Goal: Task Accomplishment & Management: Use online tool/utility

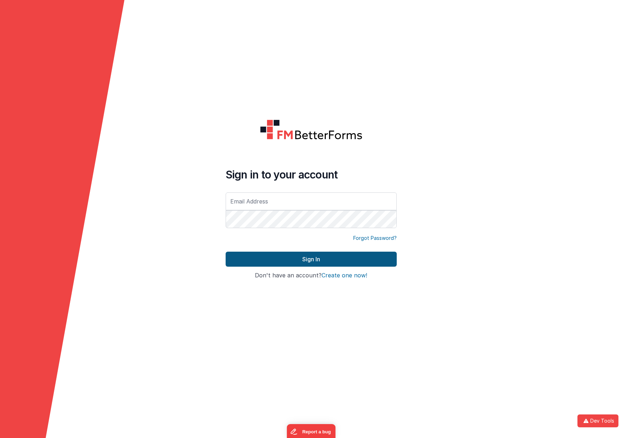
type input "alexander@delfsengineering.ca"
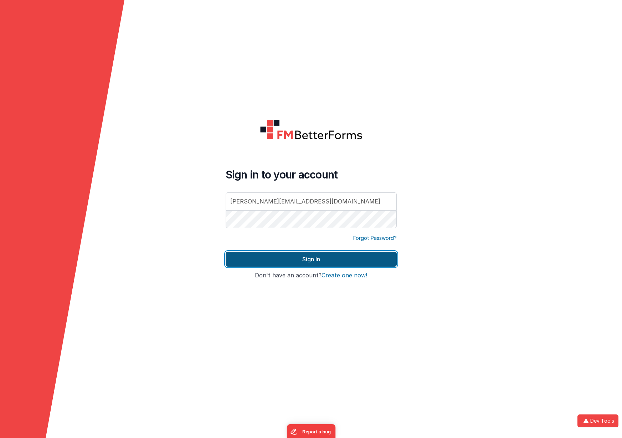
click at [315, 259] on button "Sign In" at bounding box center [311, 258] width 171 height 15
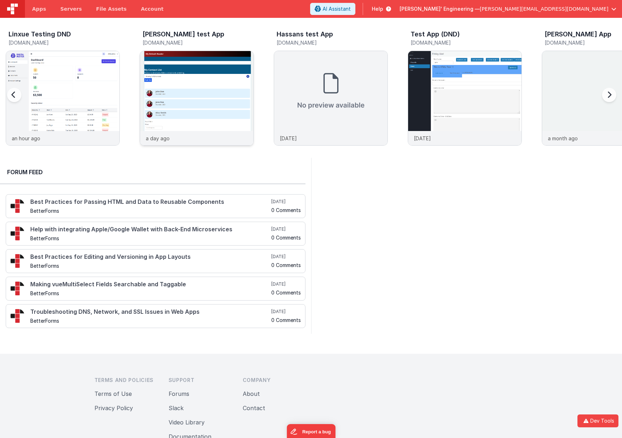
click at [210, 87] on img at bounding box center [196, 107] width 113 height 113
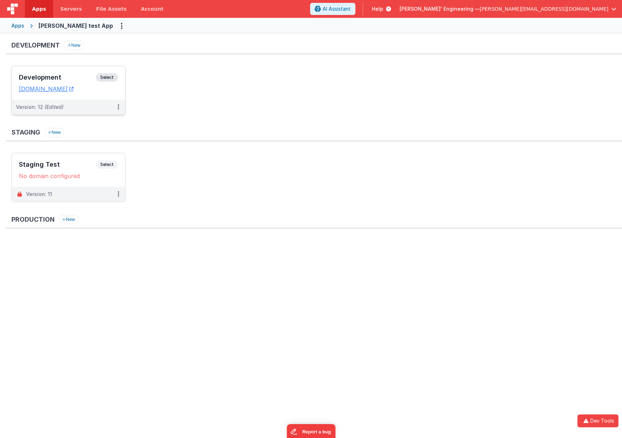
click at [106, 76] on span "Select" at bounding box center [107, 77] width 22 height 9
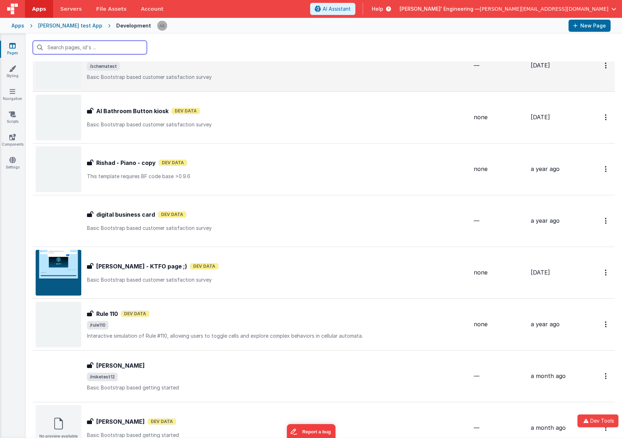
scroll to position [998, 0]
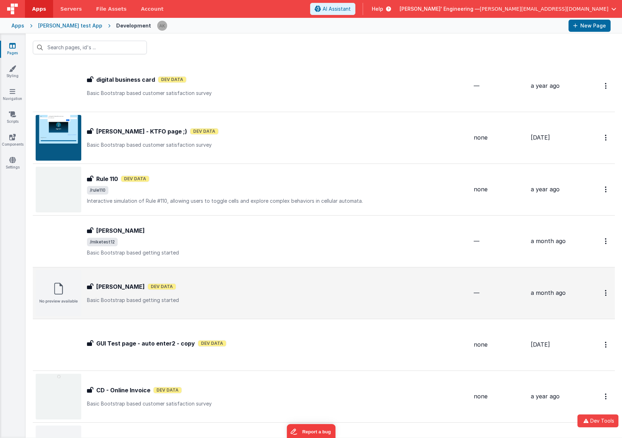
click at [267, 281] on div "Alex Test Alex Test Dev Data Basic Bootstrap based getting started" at bounding box center [252, 293] width 433 height 46
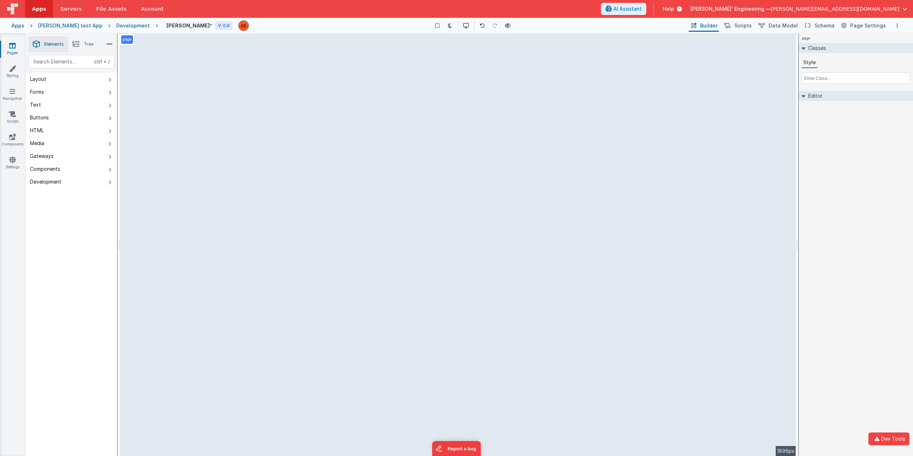
drag, startPoint x: 650, startPoint y: 68, endPoint x: 848, endPoint y: 124, distance: 206.2
click at [848, 124] on div "page Classes Style Editor DEV: Focus DEV: builderToggleConditionalCSS DEV: Remo…" at bounding box center [856, 245] width 114 height 423
click at [109, 78] on icon at bounding box center [109, 80] width 3 height 6
click at [111, 104] on icon at bounding box center [109, 106] width 3 height 6
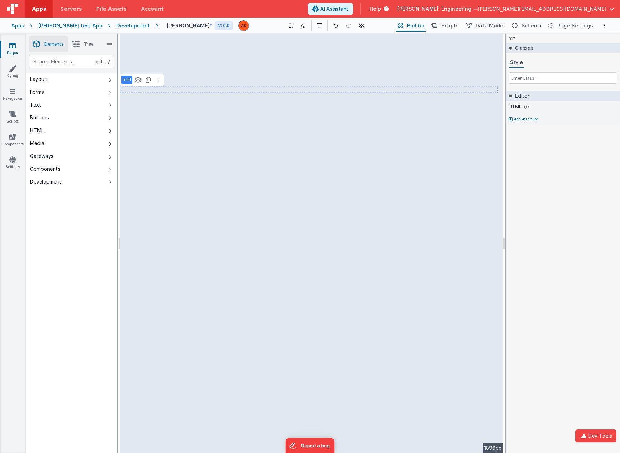
click at [10, 180] on div "Pages Styling Navigation Scripts Components Settings" at bounding box center [13, 244] width 26 height 420
click at [110, 79] on icon at bounding box center [109, 80] width 3 height 6
click at [110, 92] on icon at bounding box center [109, 93] width 3 height 6
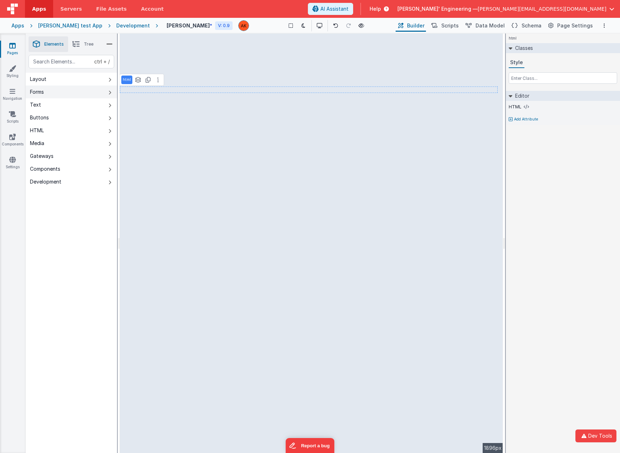
click at [110, 92] on icon at bounding box center [109, 93] width 3 height 6
click at [110, 105] on icon at bounding box center [109, 106] width 3 height 6
click at [108, 117] on button "Buttons" at bounding box center [71, 117] width 91 height 13
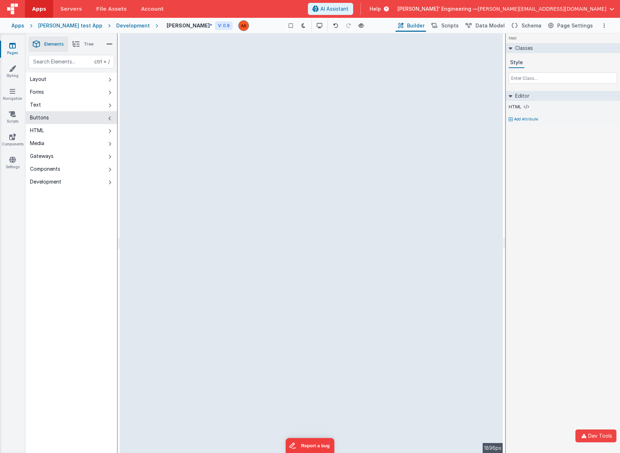
click at [109, 117] on icon at bounding box center [109, 119] width 3 height 6
click at [108, 128] on icon at bounding box center [109, 131] width 3 height 6
click at [109, 128] on icon at bounding box center [109, 131] width 3 height 6
click at [111, 144] on icon at bounding box center [109, 144] width 3 height 6
click at [111, 153] on button "Gateways" at bounding box center [71, 156] width 91 height 13
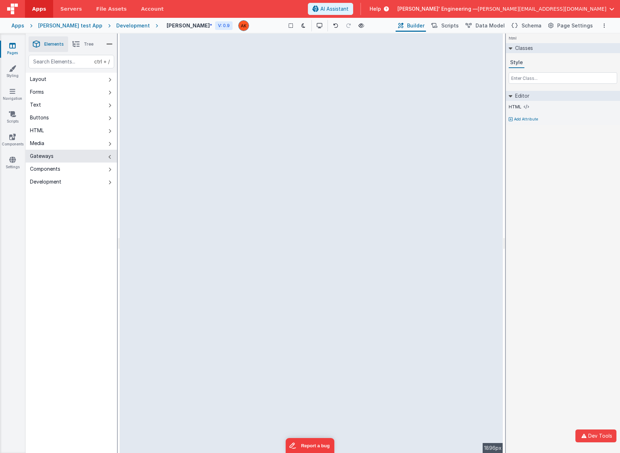
click at [109, 158] on icon at bounding box center [109, 157] width 3 height 6
click at [109, 157] on icon at bounding box center [109, 157] width 3 height 6
click at [110, 171] on icon at bounding box center [109, 170] width 3 height 6
click at [111, 182] on icon at bounding box center [109, 183] width 3 height 6
click at [111, 169] on icon at bounding box center [109, 170] width 3 height 6
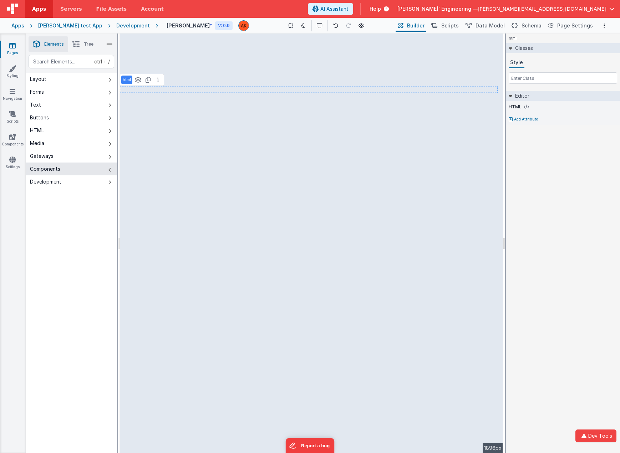
click at [111, 168] on icon at bounding box center [109, 170] width 3 height 6
click at [110, 170] on icon at bounding box center [109, 170] width 3 height 6
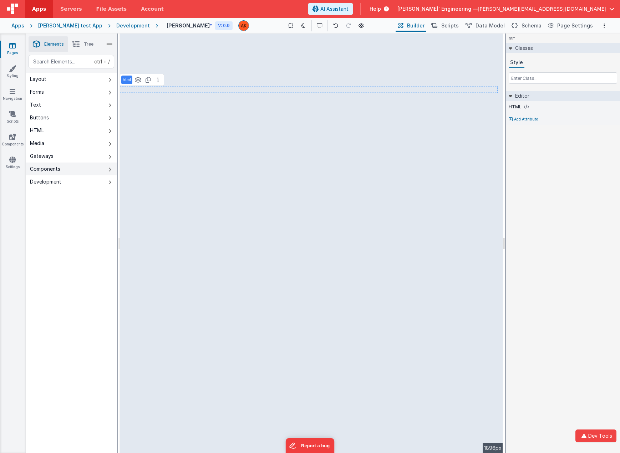
click at [110, 170] on icon at bounding box center [109, 170] width 3 height 6
click at [111, 183] on button "Development" at bounding box center [71, 181] width 91 height 13
click at [111, 183] on icon at bounding box center [109, 183] width 3 height 6
click at [111, 183] on button "Development" at bounding box center [71, 181] width 91 height 13
click at [111, 183] on icon at bounding box center [109, 183] width 3 height 6
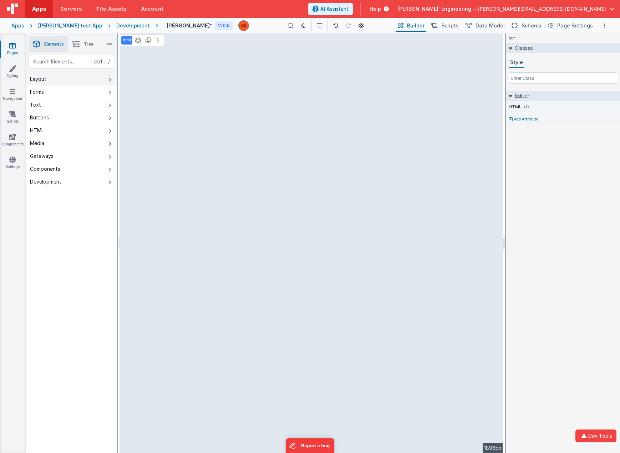
click at [111, 79] on button "Layout" at bounding box center [71, 79] width 91 height 13
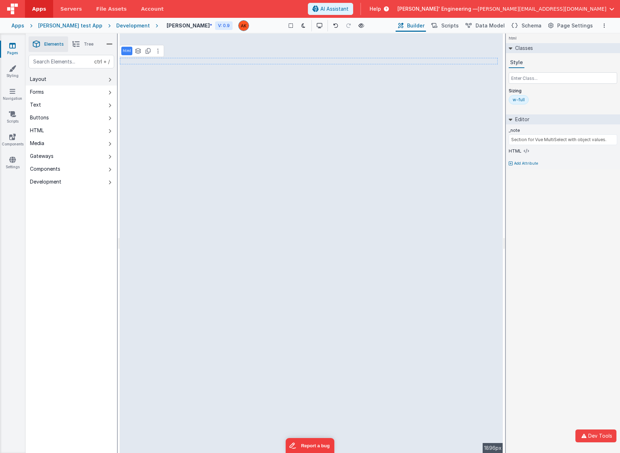
click at [105, 85] on button "Layout" at bounding box center [71, 79] width 91 height 13
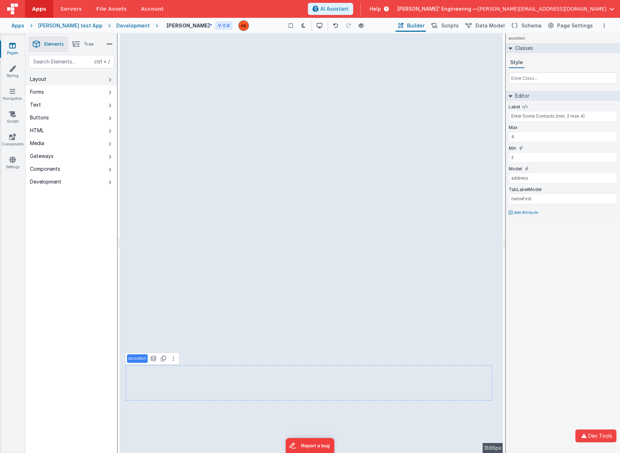
click at [111, 77] on button "Layout" at bounding box center [71, 79] width 91 height 13
click at [110, 91] on icon at bounding box center [109, 93] width 3 height 6
type input "Do you understand?"
type input "getsIt"
type input "I understand"
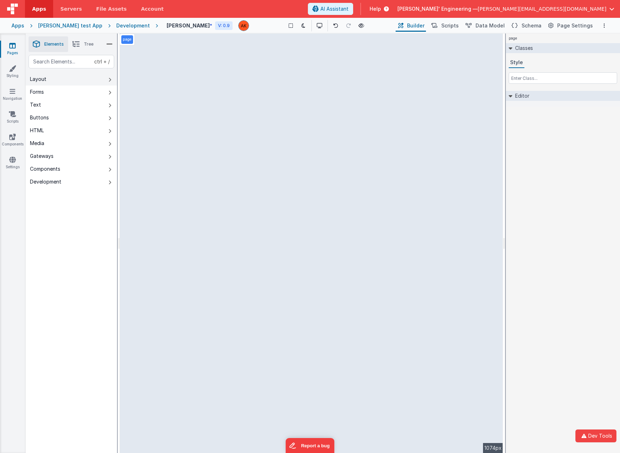
click at [110, 78] on icon at bounding box center [109, 80] width 3 height 6
click at [109, 81] on icon at bounding box center [109, 80] width 3 height 6
click at [111, 76] on button "Layout" at bounding box center [71, 79] width 91 height 13
click at [111, 77] on icon at bounding box center [109, 80] width 3 height 6
click at [111, 90] on icon at bounding box center [109, 93] width 3 height 6
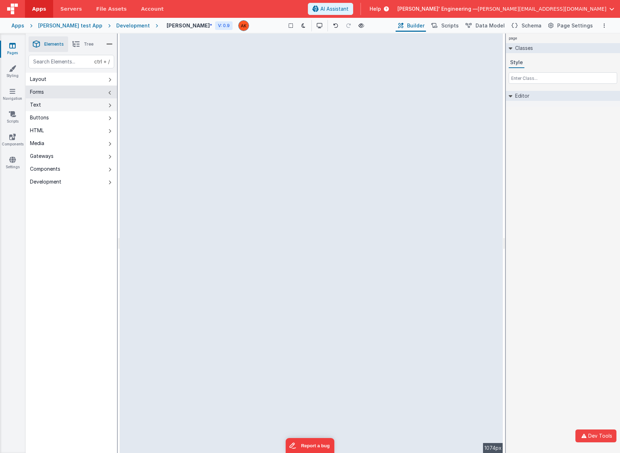
click at [111, 103] on icon at bounding box center [109, 106] width 3 height 6
click at [111, 116] on icon at bounding box center [109, 119] width 3 height 6
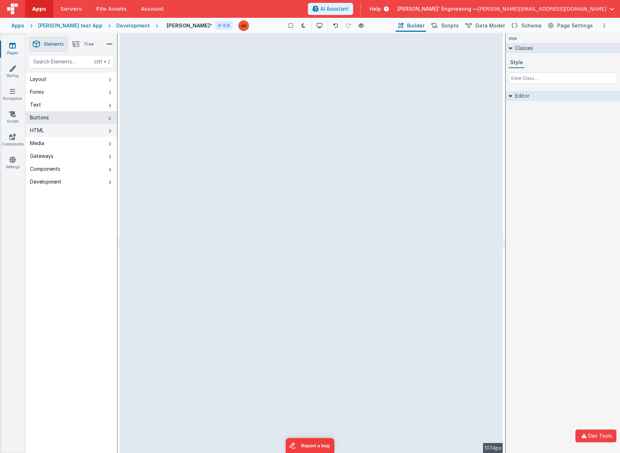
click at [108, 130] on icon at bounding box center [109, 131] width 3 height 6
click at [108, 142] on icon at bounding box center [109, 144] width 3 height 6
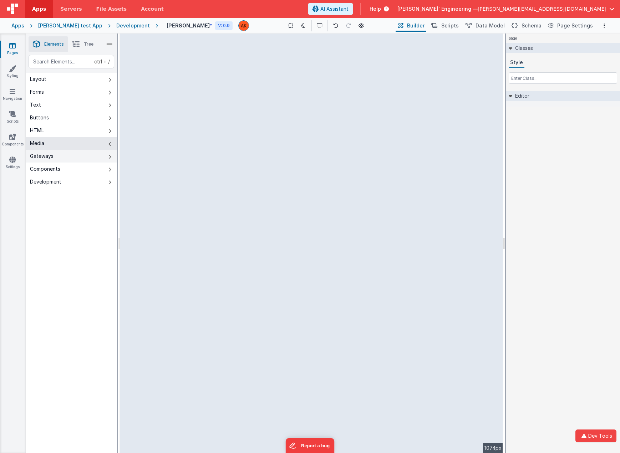
click at [110, 157] on icon at bounding box center [109, 157] width 3 height 6
click at [109, 167] on button "Components" at bounding box center [71, 169] width 91 height 13
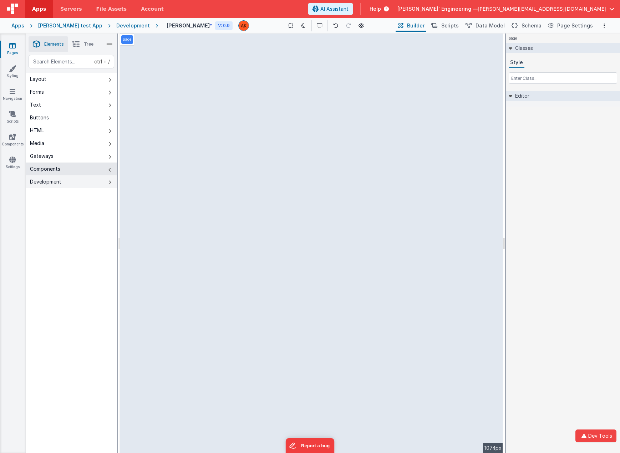
click at [108, 179] on button "Development" at bounding box center [71, 181] width 91 height 13
click at [108, 167] on button "Components" at bounding box center [71, 169] width 91 height 13
click at [110, 80] on icon at bounding box center [109, 80] width 3 height 6
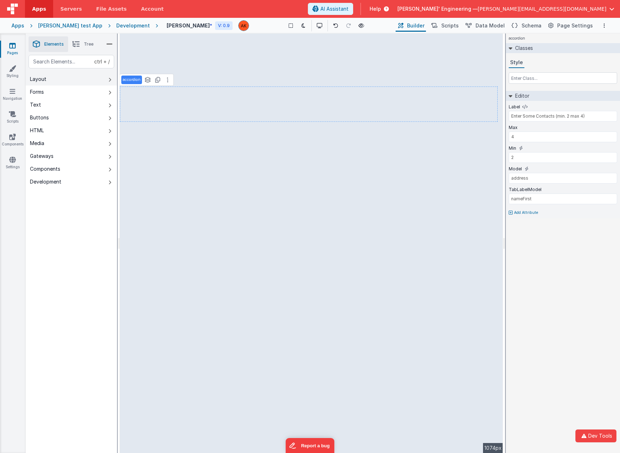
click at [108, 78] on icon at bounding box center [109, 80] width 3 height 6
type input "dataTable"
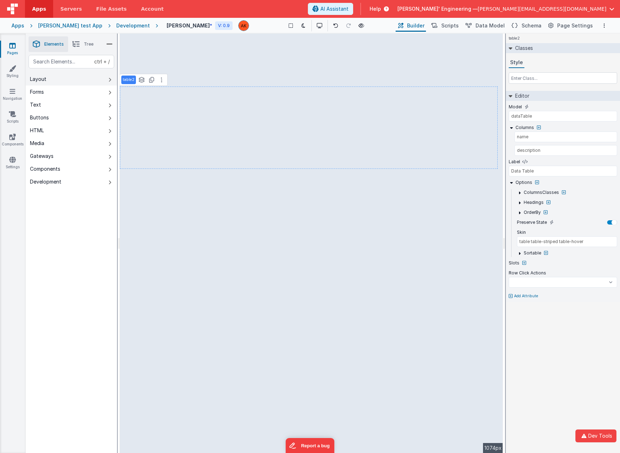
click at [111, 78] on icon at bounding box center [109, 80] width 3 height 6
click at [107, 78] on button "Layout" at bounding box center [71, 79] width 91 height 13
click at [109, 80] on icon at bounding box center [109, 80] width 3 height 6
select select
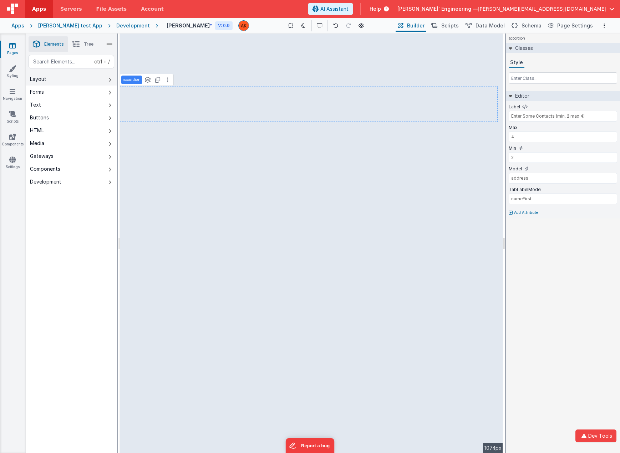
click at [111, 80] on icon at bounding box center [109, 80] width 3 height 6
click at [109, 79] on icon at bounding box center [109, 80] width 3 height 6
click at [112, 117] on button "Buttons" at bounding box center [71, 117] width 91 height 13
click at [110, 78] on icon at bounding box center [109, 80] width 3 height 6
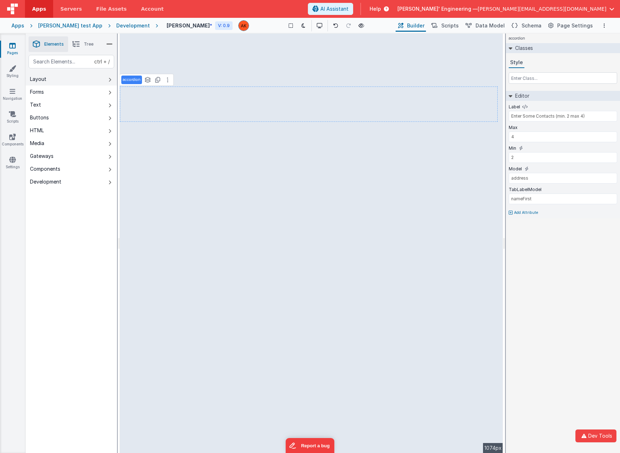
click at [107, 80] on button "Layout" at bounding box center [71, 79] width 91 height 13
type input "dataTable"
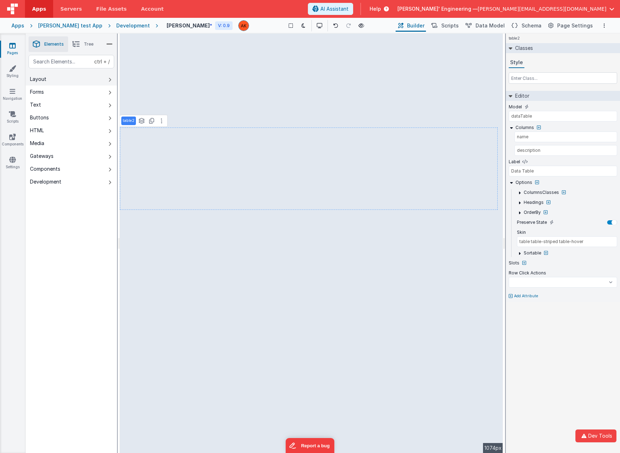
click at [109, 82] on icon at bounding box center [109, 80] width 3 height 6
select select
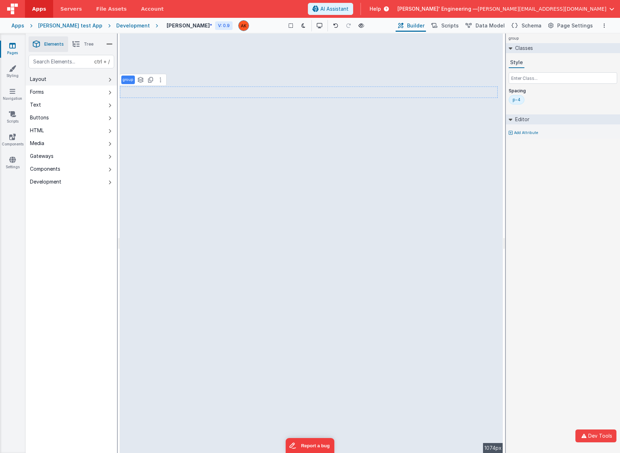
click at [112, 80] on button "Layout" at bounding box center [71, 79] width 91 height 13
click at [107, 80] on button "Layout" at bounding box center [71, 79] width 91 height 13
click at [110, 81] on icon at bounding box center [109, 80] width 3 height 6
click at [108, 77] on icon at bounding box center [109, 80] width 3 height 6
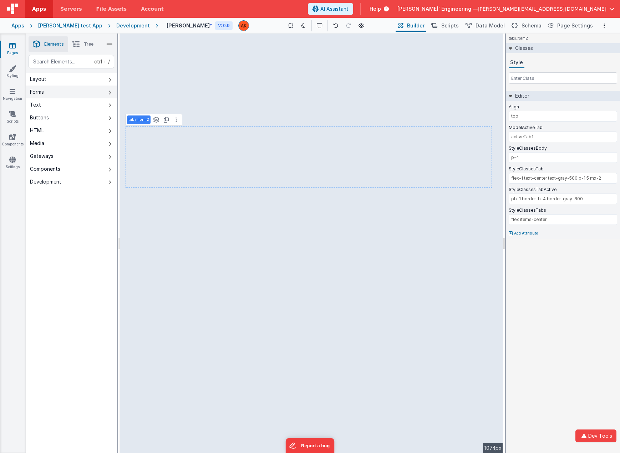
click at [108, 95] on button "Forms" at bounding box center [71, 92] width 91 height 13
type input "getsIt"
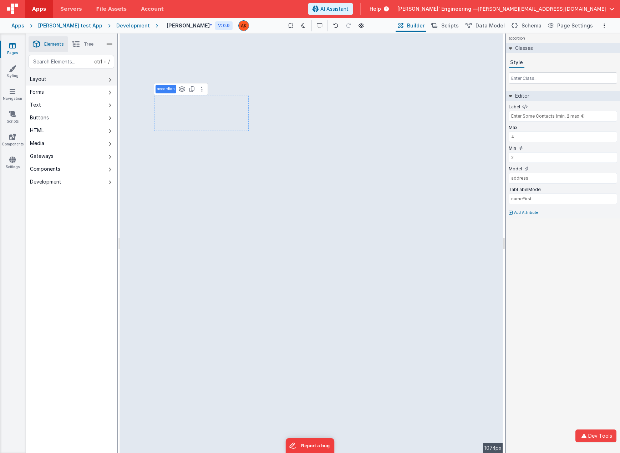
click at [111, 79] on icon at bounding box center [109, 80] width 3 height 6
click at [109, 91] on icon at bounding box center [109, 93] width 3 height 6
type input "Skills"
type input "skills"
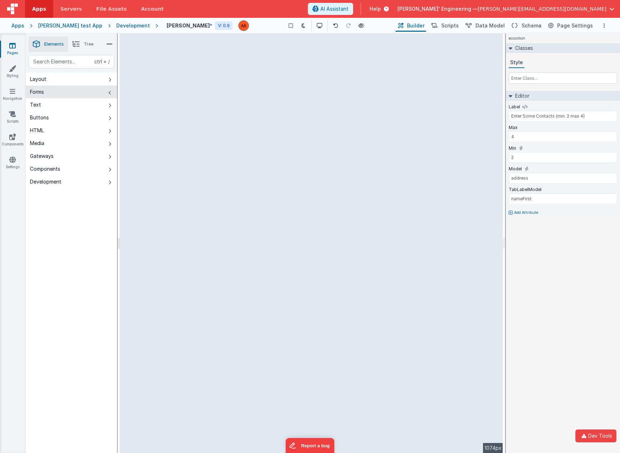
type input "true"
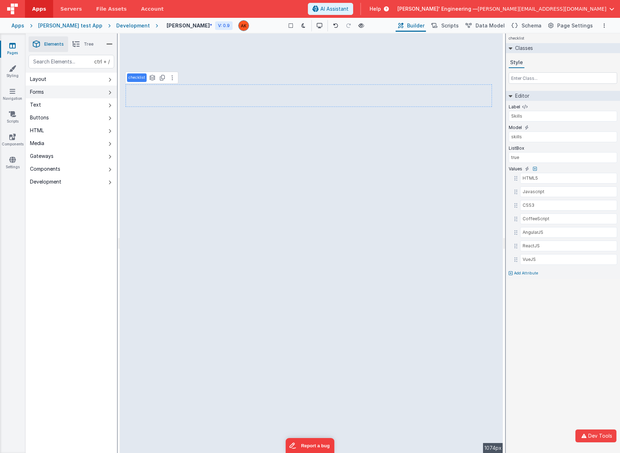
click at [110, 91] on icon at bounding box center [109, 93] width 3 height 6
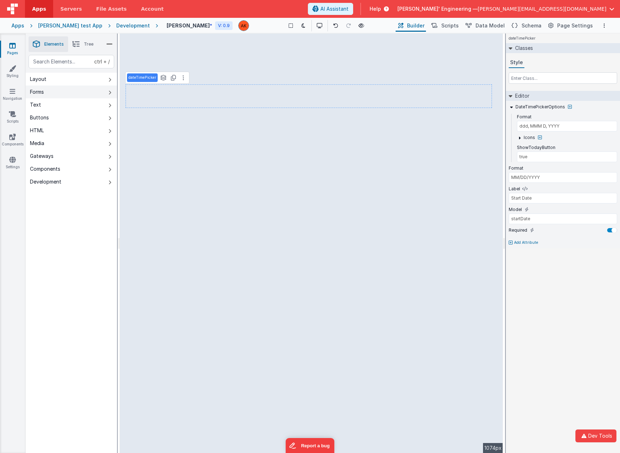
click at [110, 92] on icon at bounding box center [109, 93] width 3 height 6
type input "Type a place or address"
type input "start typing ..."
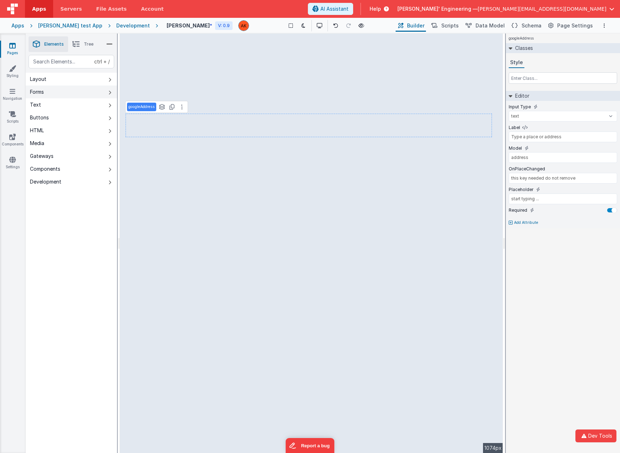
click at [113, 93] on button "Forms" at bounding box center [71, 92] width 91 height 13
type input "cardNumber"
type input "xxxx xxxx xxxx xxxx"
click at [111, 93] on icon at bounding box center [109, 93] width 3 height 6
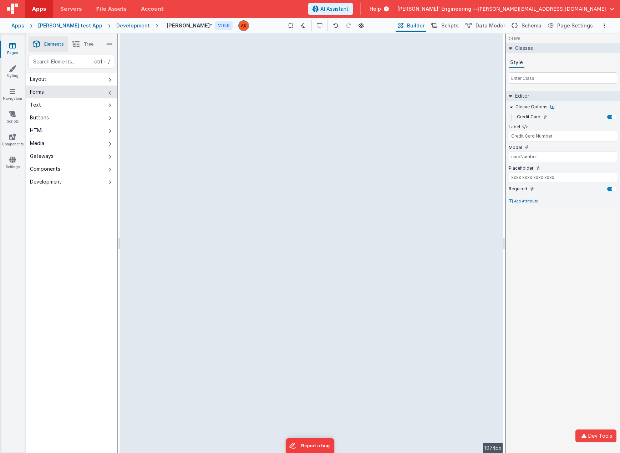
type input "email"
select select "email"
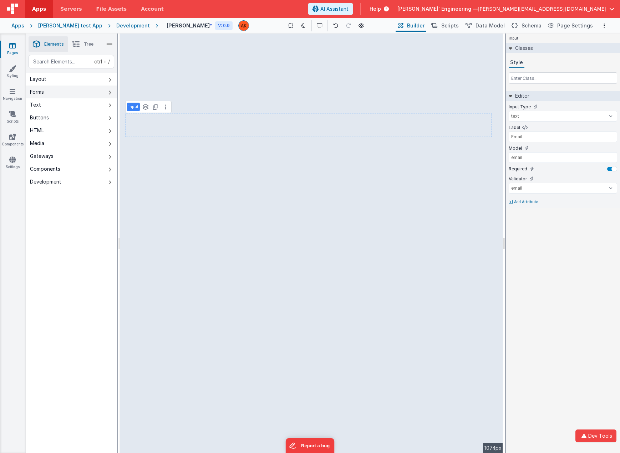
click at [110, 92] on icon at bounding box center [109, 93] width 3 height 6
type input "Password"
select select "string"
select select "password"
click at [109, 94] on icon at bounding box center [109, 93] width 3 height 6
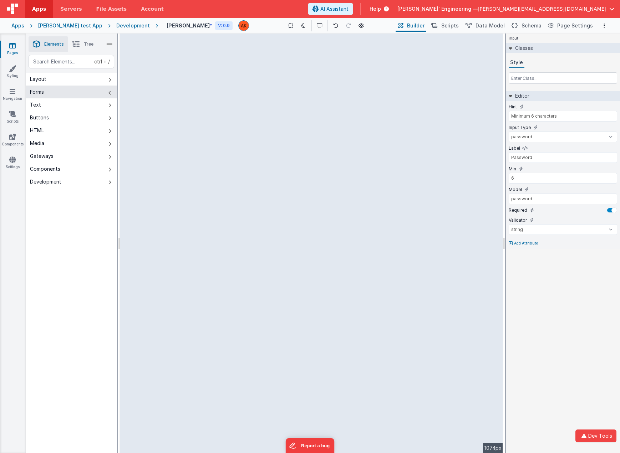
type input "US"
type input "phoneOrg"
type input "Organization's Phone"
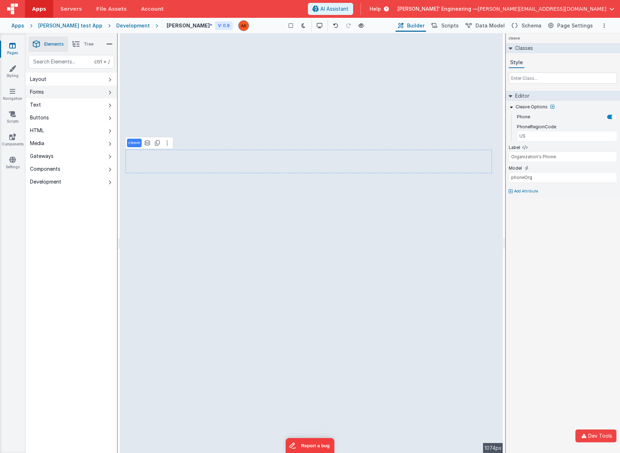
click at [111, 94] on icon at bounding box center [109, 93] width 3 height 6
type input "Simple Select"
type input "vehicle"
type input "Select a Toy (Select item)"
select select "required"
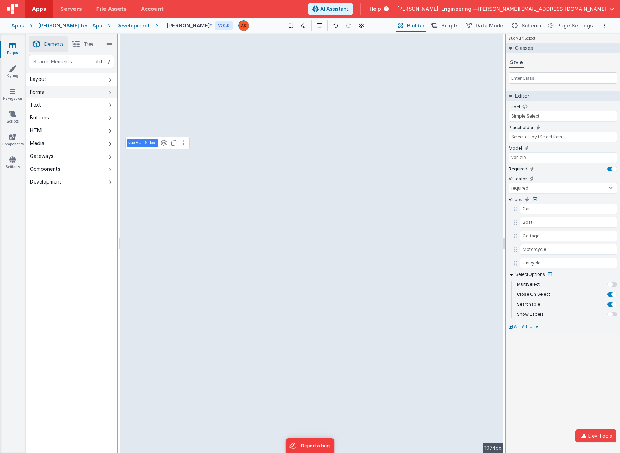
click at [110, 91] on icon at bounding box center [109, 93] width 3 height 6
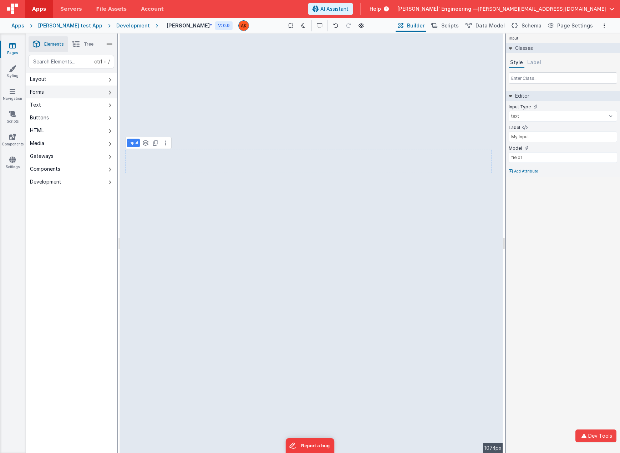
click at [108, 93] on button "Forms" at bounding box center [71, 92] width 91 height 13
type input "Select your favorite library"
type input "library"
select select "required"
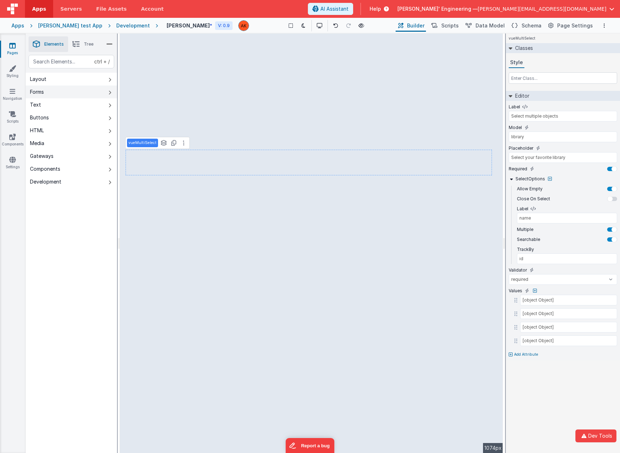
click at [109, 93] on icon at bounding box center [109, 93] width 3 height 6
type input "objectives"
type input "Your Objectives"
type input "This hint can help guide people to fill out field, and is optional"
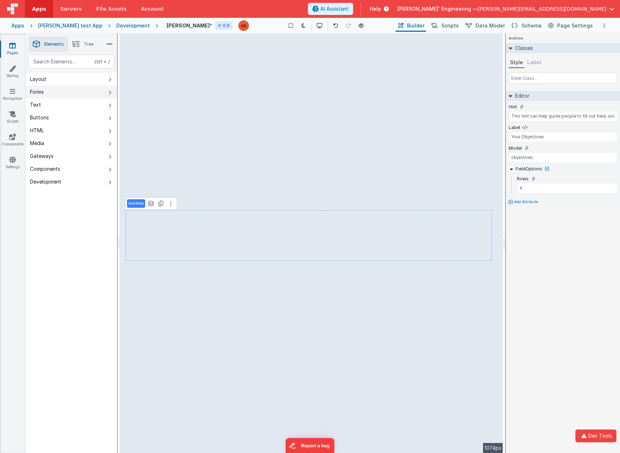
click at [112, 91] on button "Forms" at bounding box center [71, 92] width 91 height 13
type input "state1"
type input "Toggle Switch"
type input "true"
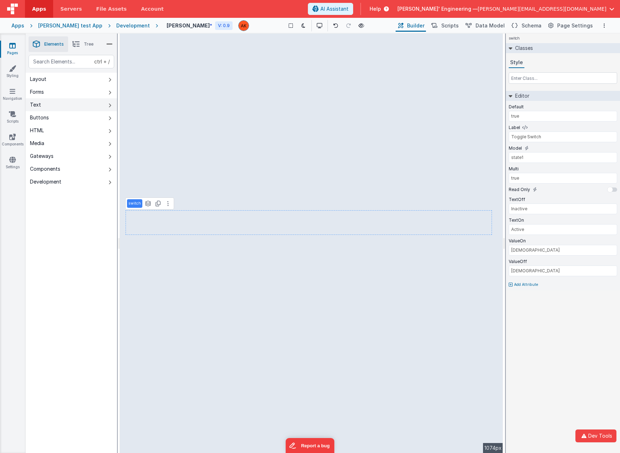
click at [111, 104] on icon at bounding box center [109, 106] width 3 height 6
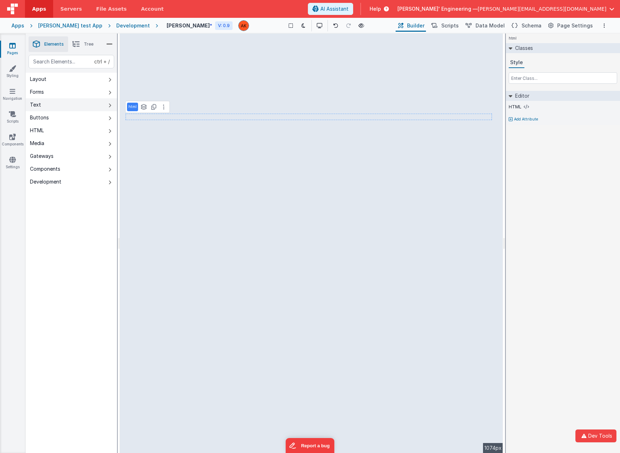
click at [110, 104] on icon at bounding box center [109, 106] width 3 height 6
click at [111, 104] on icon at bounding box center [109, 106] width 3 height 6
click at [109, 104] on icon at bounding box center [109, 106] width 3 height 6
click at [110, 80] on icon at bounding box center [109, 80] width 3 height 6
click at [108, 80] on button "Layout" at bounding box center [71, 79] width 91 height 13
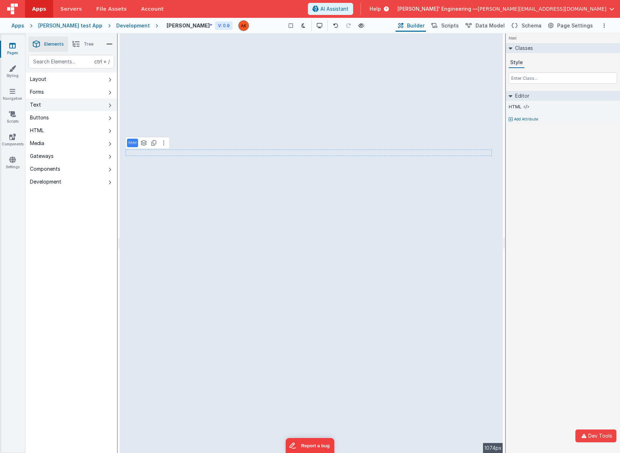
click at [110, 107] on icon at bounding box center [109, 106] width 3 height 6
click at [111, 81] on icon at bounding box center [109, 80] width 3 height 6
click at [108, 80] on button "Layout" at bounding box center [71, 79] width 91 height 13
click at [108, 102] on button "Text" at bounding box center [71, 104] width 91 height 13
click at [110, 79] on icon at bounding box center [109, 80] width 3 height 6
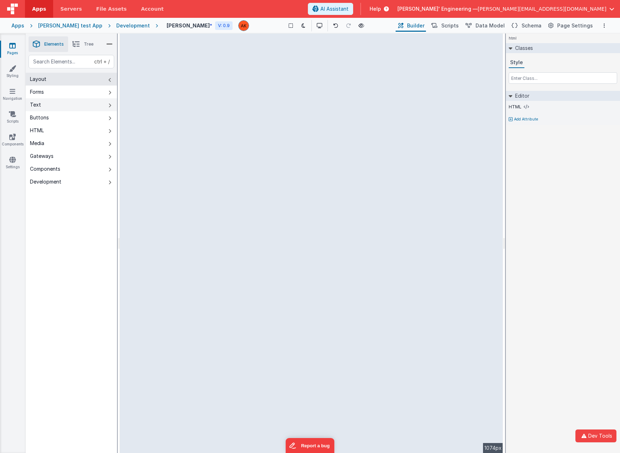
click at [110, 105] on icon at bounding box center [109, 106] width 3 height 6
click at [110, 106] on icon at bounding box center [109, 106] width 3 height 6
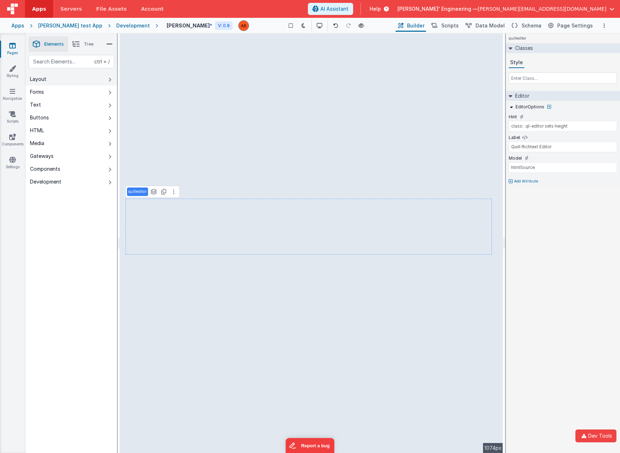
click at [108, 78] on icon at bounding box center [109, 80] width 3 height 6
click at [109, 104] on icon at bounding box center [109, 106] width 3 height 6
click at [108, 106] on icon at bounding box center [109, 106] width 3 height 6
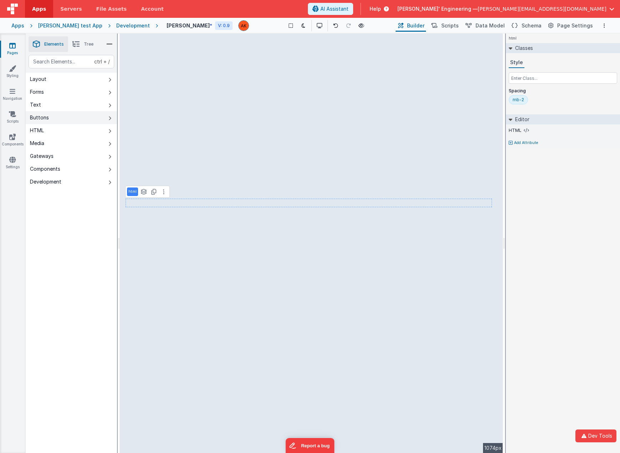
click at [111, 116] on button "Buttons" at bounding box center [71, 117] width 91 height 13
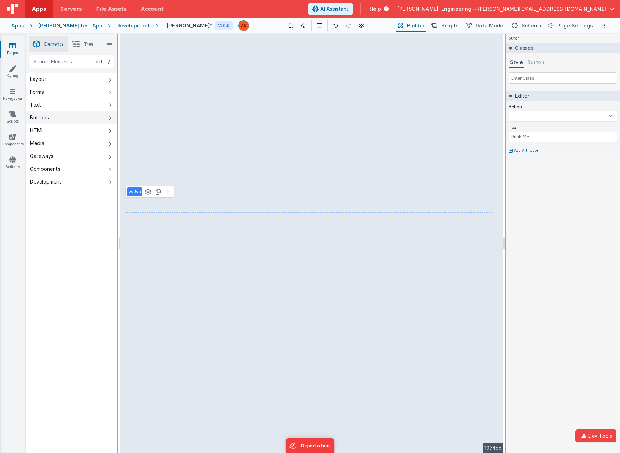
click at [112, 119] on button "Buttons" at bounding box center [71, 117] width 91 height 13
select select
type input "myChoice"
select select
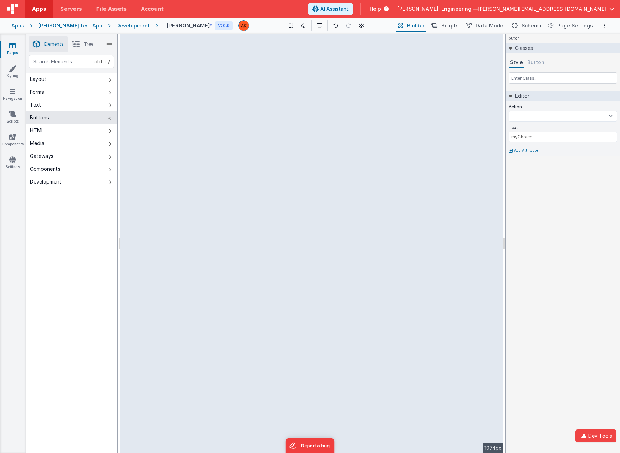
select select
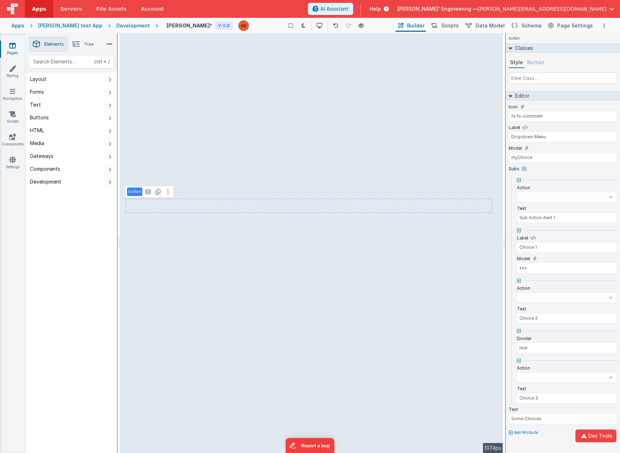
select select
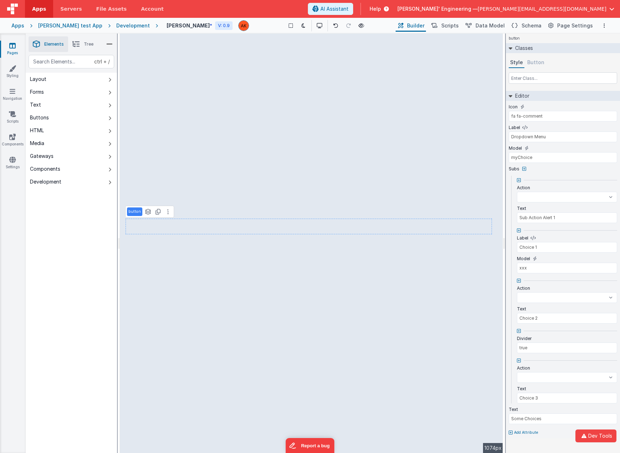
select select
click at [109, 118] on icon at bounding box center [109, 119] width 3 height 6
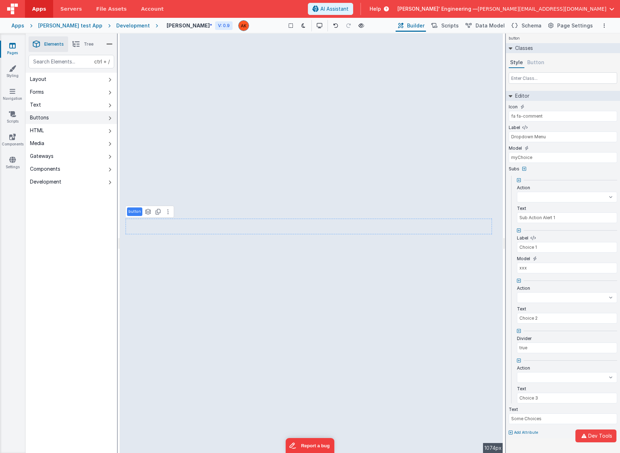
select select
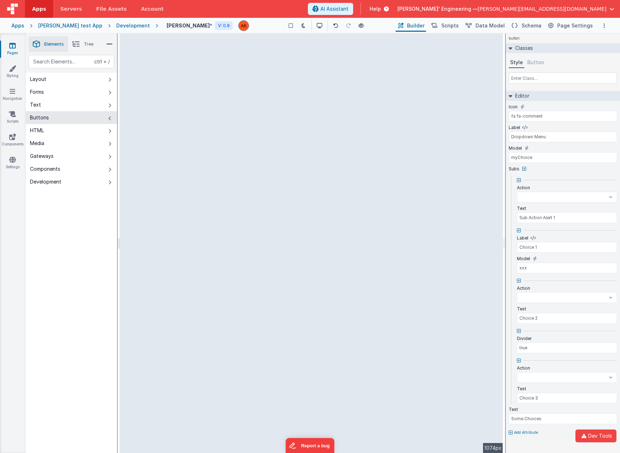
select select
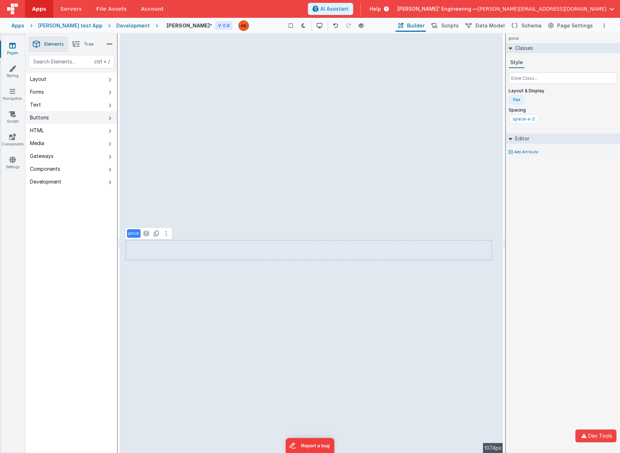
click at [110, 116] on icon at bounding box center [109, 119] width 3 height 6
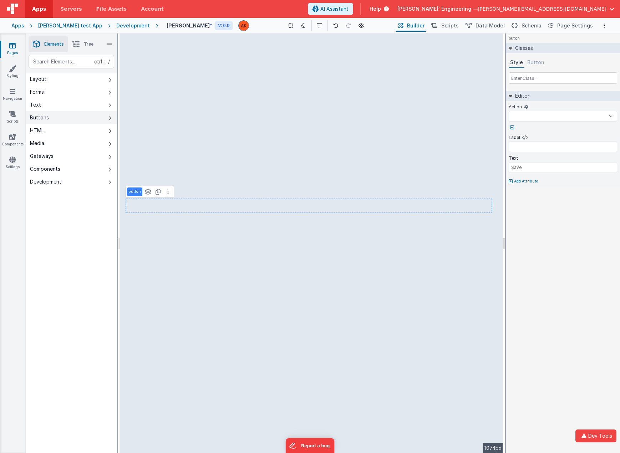
click at [112, 118] on button "Buttons" at bounding box center [71, 117] width 91 height 13
click at [111, 119] on icon at bounding box center [109, 119] width 3 height 6
click at [112, 117] on button "Buttons" at bounding box center [71, 117] width 91 height 13
select select
type input "model.isLoading ? 'Doing Task': 'Do The Task'"
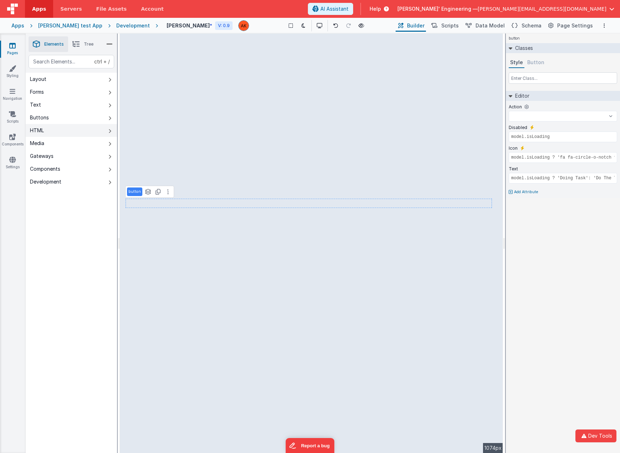
click at [109, 131] on icon at bounding box center [109, 131] width 3 height 6
select select
click at [111, 129] on icon at bounding box center [109, 131] width 3 height 6
click at [110, 130] on icon at bounding box center [109, 131] width 3 height 6
click at [110, 129] on icon at bounding box center [109, 131] width 3 height 6
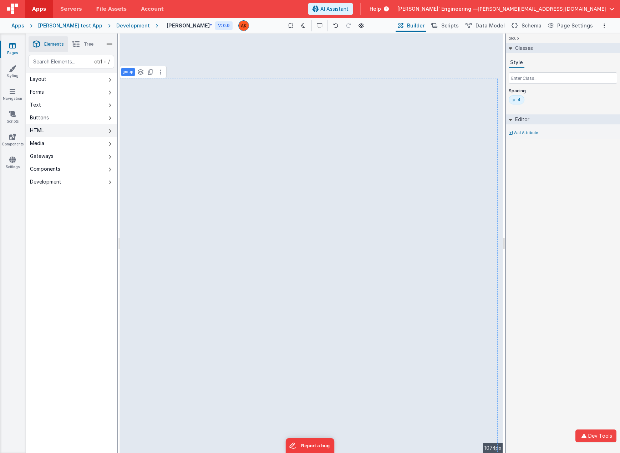
click at [109, 132] on icon at bounding box center [109, 131] width 3 height 6
click at [108, 130] on button "HTML" at bounding box center [71, 130] width 91 height 13
click at [109, 133] on icon at bounding box center [109, 131] width 3 height 6
click at [109, 130] on icon at bounding box center [109, 131] width 3 height 6
click at [111, 129] on icon at bounding box center [109, 131] width 3 height 6
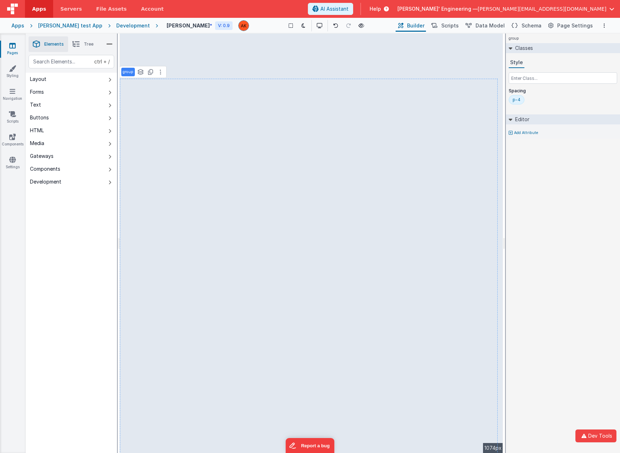
click at [138, 78] on div "group See layers ctrl + L Duplicate ctrl + D" at bounding box center [142, 72] width 47 height 12
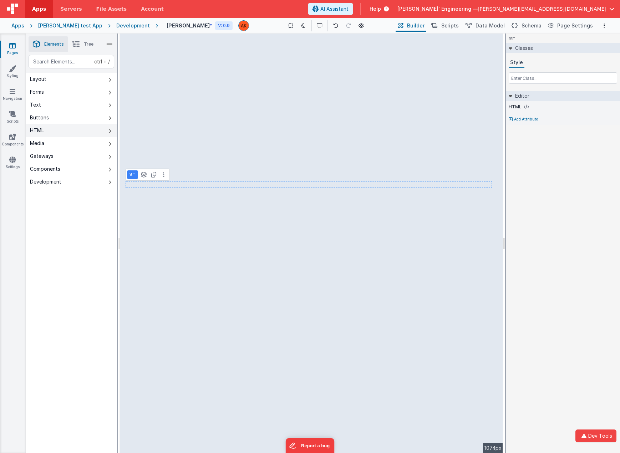
click at [109, 131] on icon at bounding box center [109, 131] width 3 height 6
click at [109, 129] on icon at bounding box center [109, 131] width 3 height 6
click at [108, 130] on icon at bounding box center [109, 131] width 3 height 6
click at [108, 127] on button "HTML" at bounding box center [71, 130] width 91 height 13
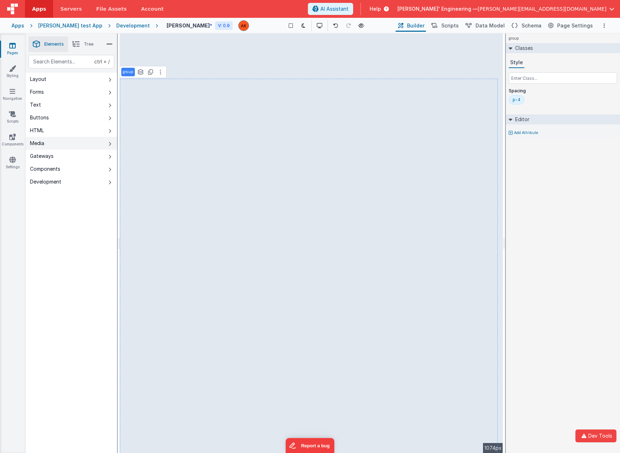
click at [109, 143] on icon at bounding box center [109, 144] width 3 height 6
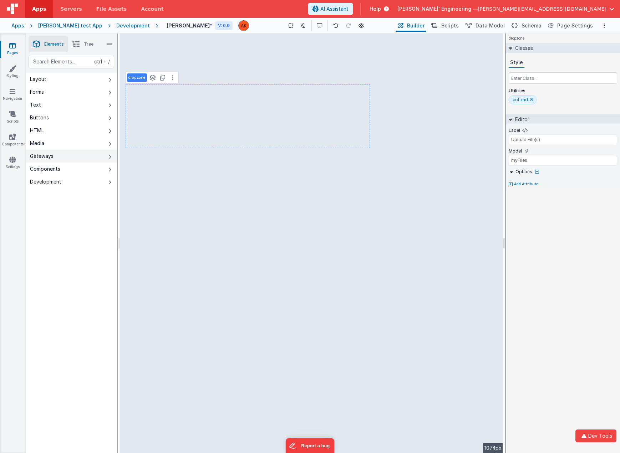
click at [111, 155] on icon at bounding box center [109, 157] width 3 height 6
click at [111, 143] on icon at bounding box center [109, 144] width 3 height 6
select select "string"
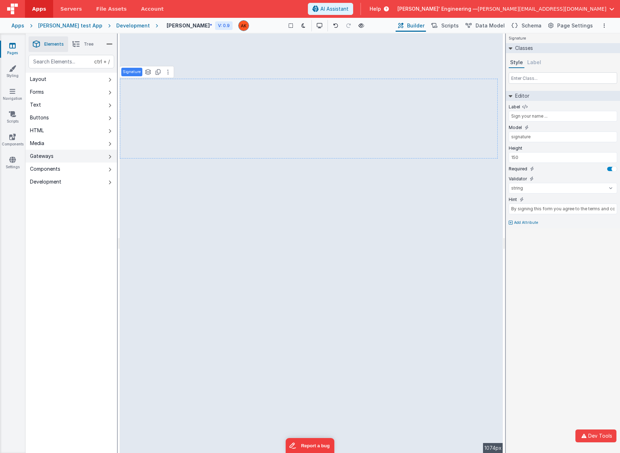
click at [111, 157] on icon at bounding box center [109, 157] width 3 height 6
type input "Complete Payment"
type input "Card Payment Information"
type input "true"
type input "4dvLM2Z7fU2pjY8jhJC7YGjym7c75CeEhMAujtVXjHV88FE8cec49r73qsaPGa9L"
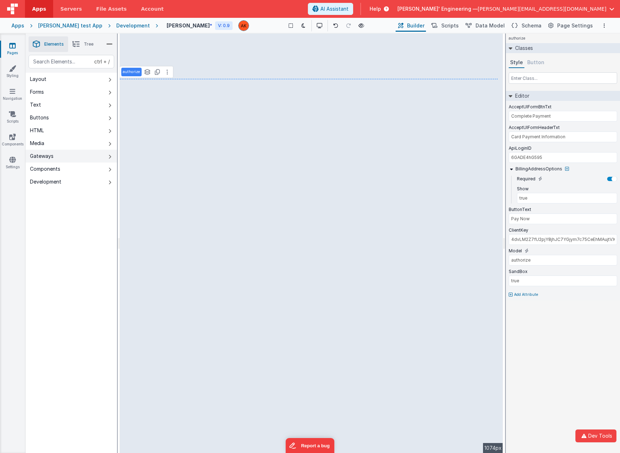
click at [111, 157] on icon at bounding box center [109, 157] width 3 height 6
click at [110, 154] on icon at bounding box center [109, 157] width 3 height 6
type input "paypalAmount"
type input "AcWg3pjwEtxVCX_UNrmb8GDvh3ntnP7zeDbIfVKRvDVWHr2UkkYUM9ze0r4-H4HkhzGtBEXE21iFsmg2"
type input "sandbox"
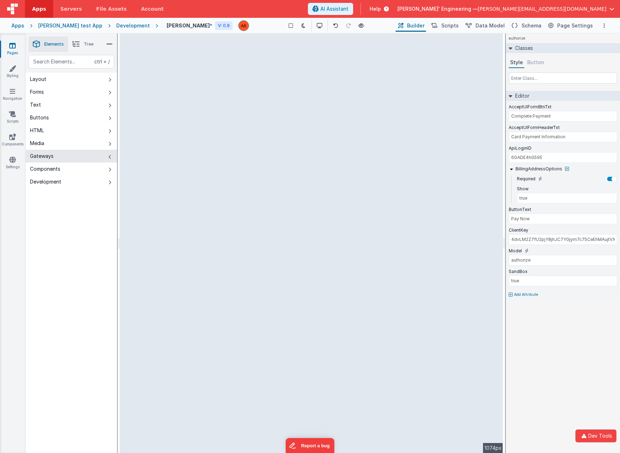
type input "Paypal"
type input "ppResponse"
type input "blue"
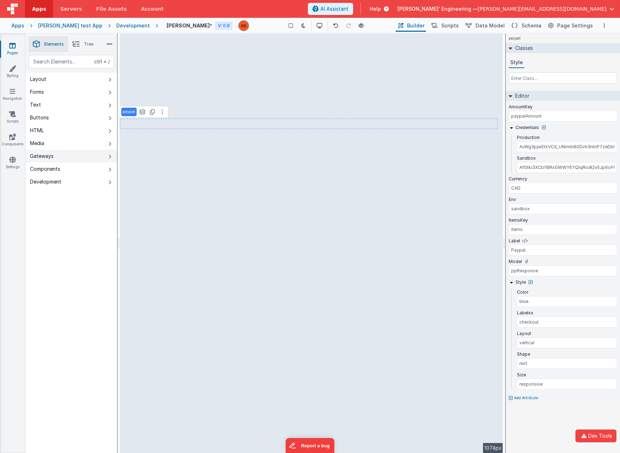
click at [110, 157] on icon at bounding box center [109, 157] width 3 height 6
click at [110, 168] on icon at bounding box center [109, 170] width 3 height 6
click at [111, 170] on icon at bounding box center [109, 170] width 3 height 6
click at [108, 168] on icon at bounding box center [109, 170] width 3 height 6
click at [109, 168] on icon at bounding box center [109, 170] width 3 height 6
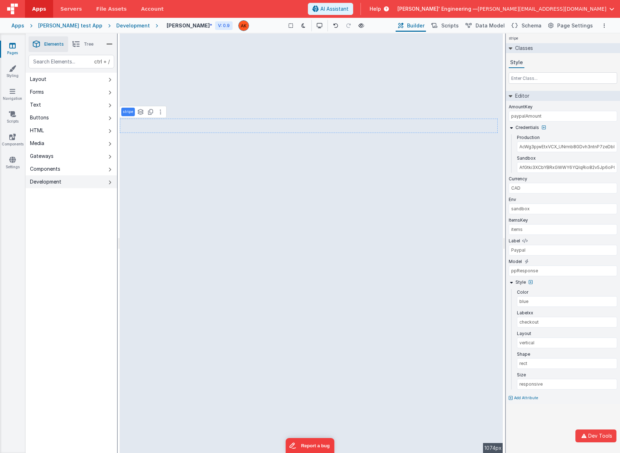
click at [111, 182] on icon at bounding box center [109, 183] width 3 height 6
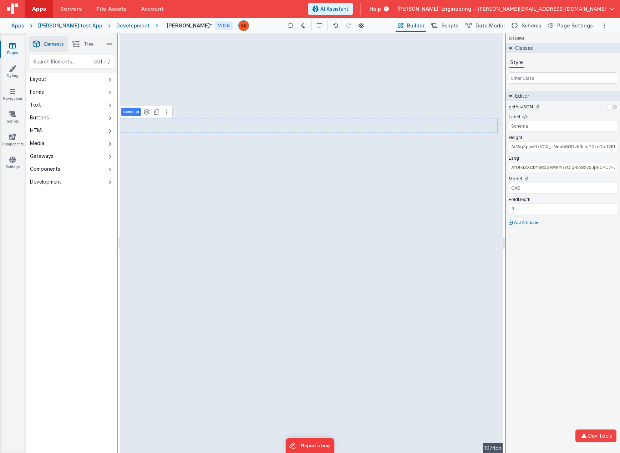
type input "300px"
type input "json"
type input "source"
click at [110, 182] on icon at bounding box center [109, 183] width 3 height 6
type input "Schema"
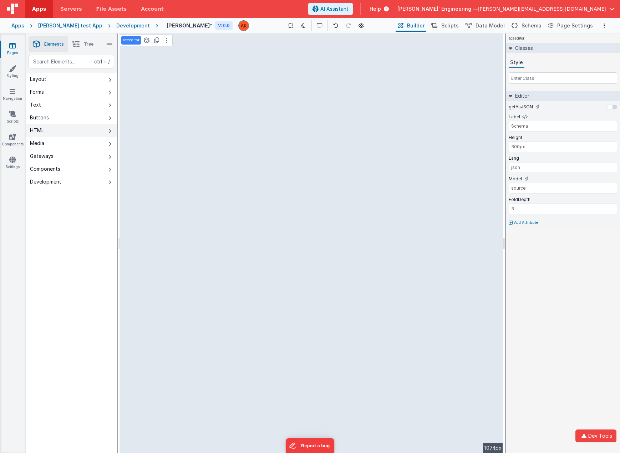
click at [110, 131] on icon at bounding box center [109, 131] width 3 height 6
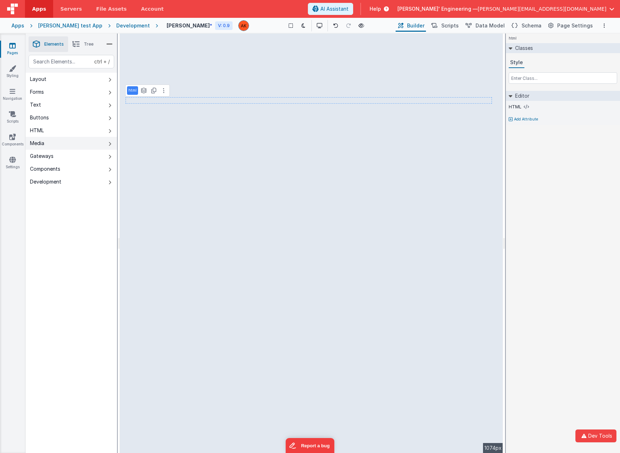
click at [110, 143] on icon at bounding box center [109, 144] width 3 height 6
click at [109, 130] on icon at bounding box center [109, 131] width 3 height 6
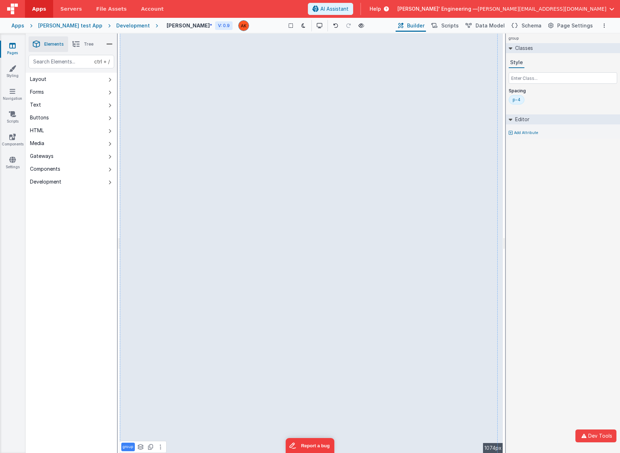
click at [571, 188] on div "group Classes Style Spacing p-4 Editor Add Attribute DEV: Focus DEV: builderTog…" at bounding box center [563, 244] width 114 height 420
click at [111, 132] on icon at bounding box center [109, 131] width 3 height 6
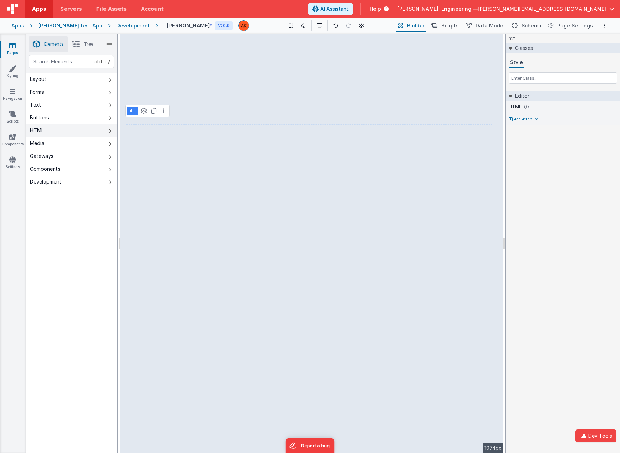
click at [111, 132] on button "HTML" at bounding box center [71, 130] width 91 height 13
click at [555, 191] on div "html Classes Style Editor HTML Add Attribute DEV: Focus DEV: builderToggleCondi…" at bounding box center [563, 244] width 114 height 420
click at [548, 180] on div "html Classes Style Editor HTML Add Attribute DEV: Focus DEV: builderToggleCondi…" at bounding box center [563, 244] width 114 height 420
click at [62, 270] on div "ctrl + / Layout Forms Text Buttons HTML Media Gateways Components Development P…" at bounding box center [71, 271] width 91 height 432
select select "newActionScript4"
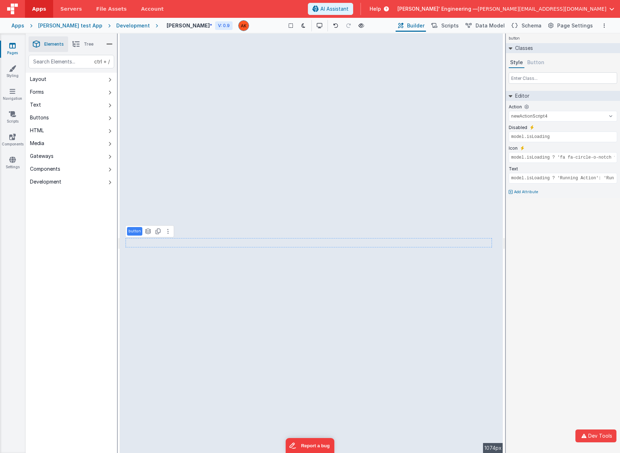
click at [83, 261] on div "ctrl + / Layout Forms Text Buttons HTML Media Gateways Components Development P…" at bounding box center [71, 271] width 91 height 432
click at [111, 143] on icon at bounding box center [109, 144] width 3 height 6
click at [109, 143] on icon at bounding box center [109, 144] width 3 height 6
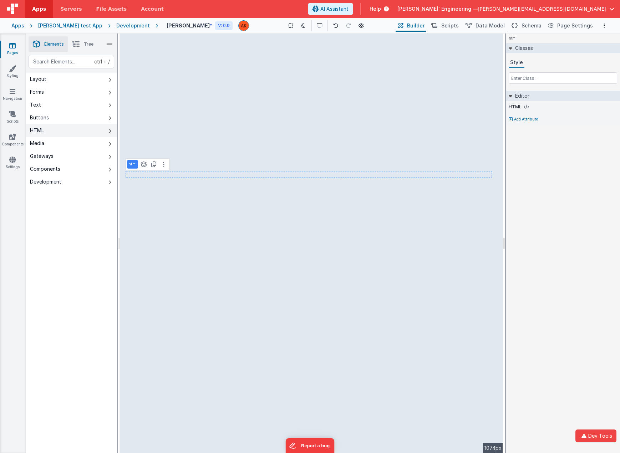
click at [109, 131] on icon at bounding box center [109, 131] width 3 height 6
click at [110, 144] on icon at bounding box center [109, 144] width 3 height 6
click at [109, 131] on icon at bounding box center [109, 131] width 3 height 6
click at [107, 103] on button "Text" at bounding box center [71, 104] width 91 height 13
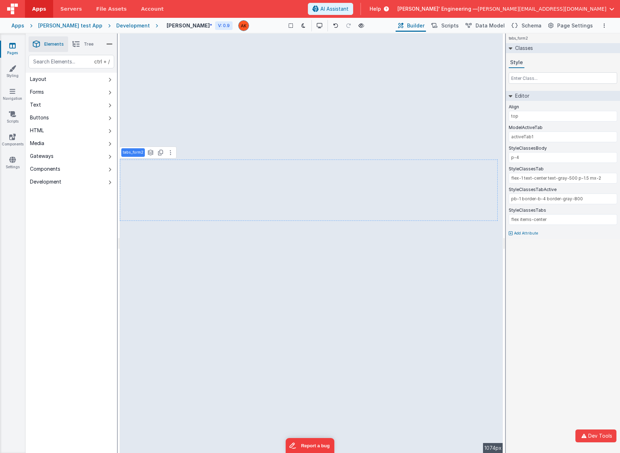
type input "myFiles"
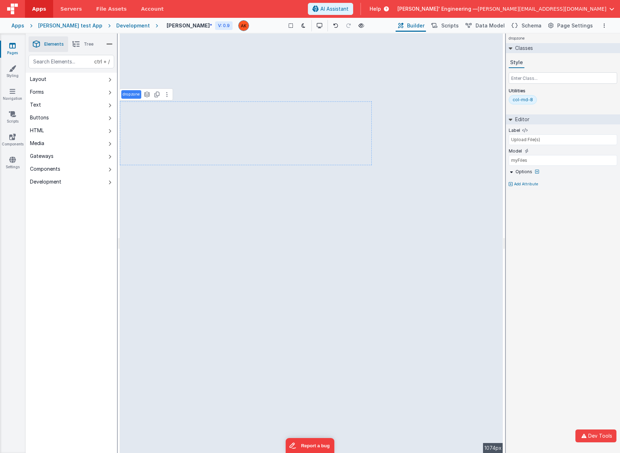
type input "activeTab1"
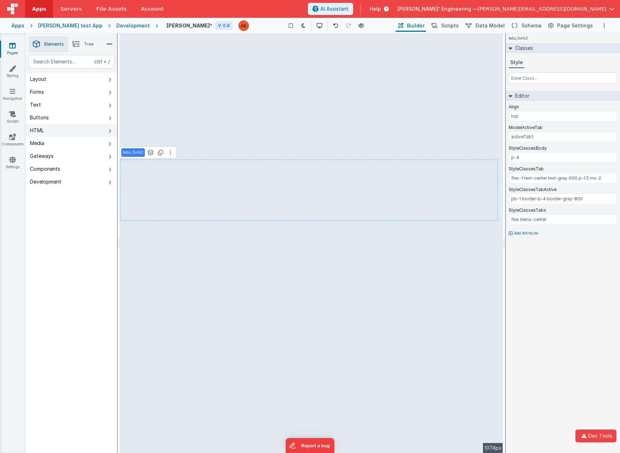
click at [110, 130] on icon at bounding box center [109, 131] width 3 height 6
click at [112, 130] on button "HTML" at bounding box center [71, 130] width 91 height 13
click at [111, 116] on icon at bounding box center [109, 119] width 3 height 6
click at [111, 104] on icon at bounding box center [109, 106] width 3 height 6
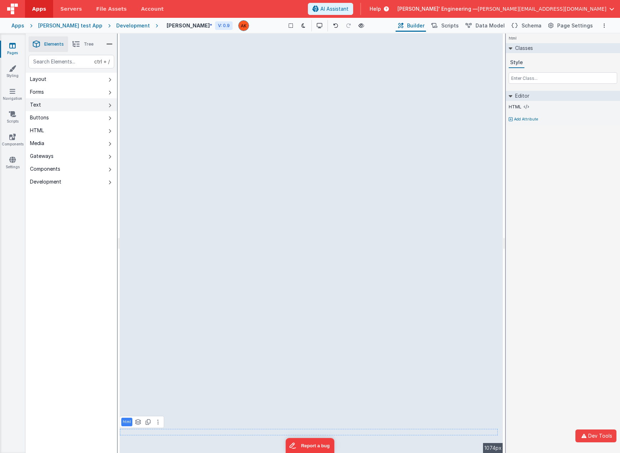
click at [111, 106] on icon at bounding box center [109, 106] width 3 height 6
click at [551, 338] on div "html Classes Style Editor HTML Add Attribute DEV: Focus DEV: builderToggleCondi…" at bounding box center [563, 244] width 114 height 420
click at [110, 105] on icon at bounding box center [109, 106] width 3 height 6
click at [564, 251] on div "html Classes Style Editor HTML Add Attribute DEV: Focus DEV: builderToggleCondi…" at bounding box center [563, 244] width 114 height 420
click at [548, 392] on div "html Classes Style Editor HTML Add Attribute DEV: Focus DEV: builderToggleCondi…" at bounding box center [563, 244] width 114 height 420
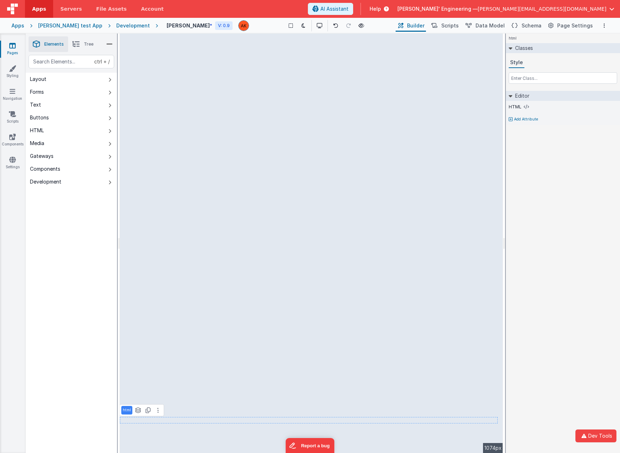
click at [545, 328] on div "html Classes Style Editor HTML Add Attribute DEV: Focus DEV: builderToggleCondi…" at bounding box center [563, 244] width 114 height 420
click at [551, 219] on div "html Classes Style Editor HTML Add Attribute DEV: Focus DEV: builderToggleCondi…" at bounding box center [563, 244] width 114 height 420
click at [107, 92] on button "Forms" at bounding box center [71, 92] width 91 height 13
click at [543, 174] on div "html Classes Style Editor HTML Add Attribute DEV: Focus DEV: builderToggleCondi…" at bounding box center [563, 244] width 114 height 420
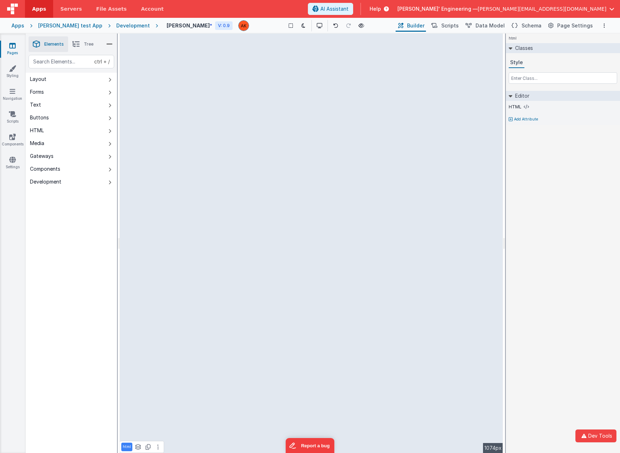
click at [552, 216] on div "html Classes Style Editor HTML Add Attribute DEV: Focus DEV: builderToggleCondi…" at bounding box center [563, 244] width 114 height 420
click at [110, 106] on icon at bounding box center [109, 106] width 3 height 6
click at [111, 92] on icon at bounding box center [109, 93] width 3 height 6
click at [564, 272] on div "cleave Classes Style Editor Cleave Options Credit Card Label Credit Card Number…" at bounding box center [563, 244] width 114 height 420
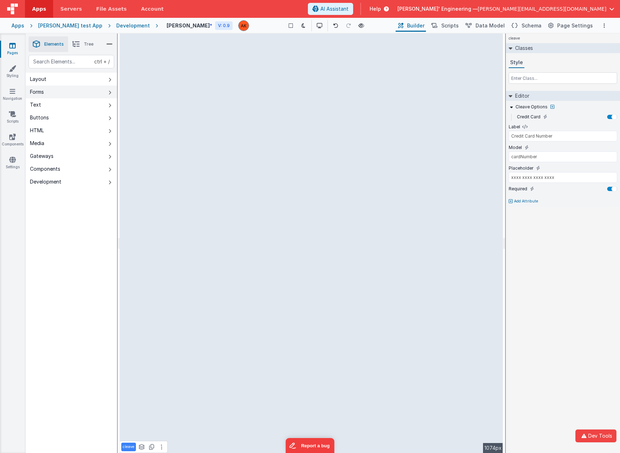
click at [109, 92] on icon at bounding box center [109, 93] width 3 height 6
type input "skills"
type input "true"
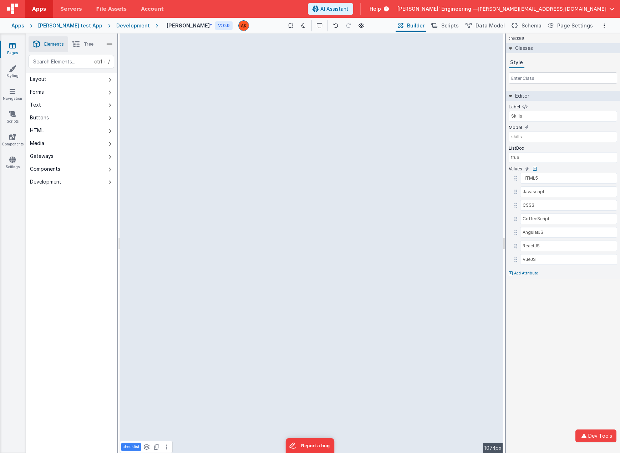
click at [570, 334] on div "checklist Classes Style Editor Label Skills Model skills ListBox true Values HT…" at bounding box center [563, 244] width 114 height 420
click at [110, 94] on icon at bounding box center [109, 93] width 3 height 6
type input "Email"
type input "email"
select select "email"
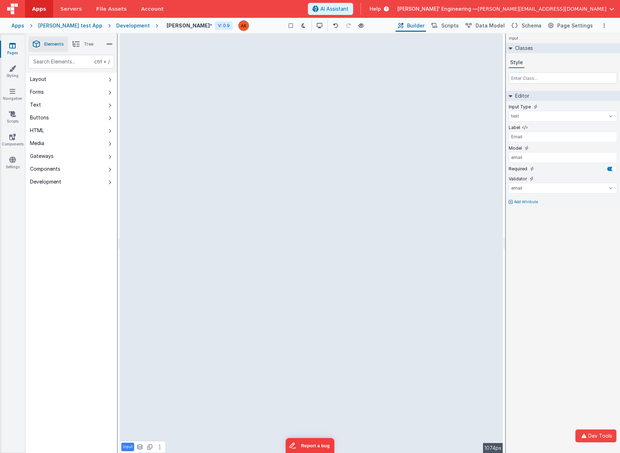
click at [554, 267] on div "input Classes Style Editor Input Type text number password email Label Email Mo…" at bounding box center [563, 244] width 114 height 420
click at [108, 92] on button "Forms" at bounding box center [71, 92] width 91 height 13
type input "Skills"
type input "skills"
click at [109, 104] on icon at bounding box center [109, 106] width 3 height 6
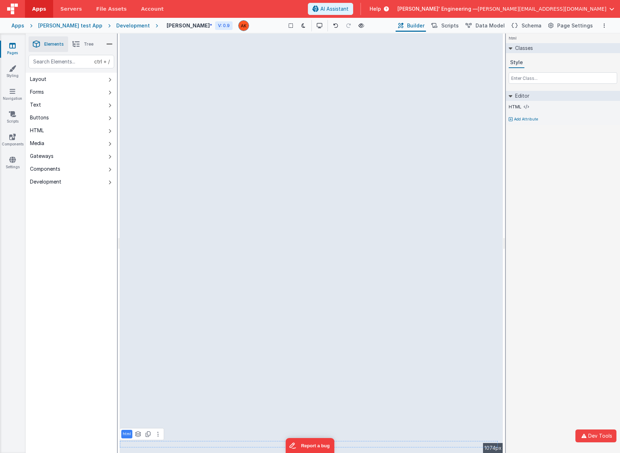
click at [530, 167] on div "html Classes Style Editor HTML Add Attribute DEV: Focus DEV: builderToggleCondi…" at bounding box center [563, 244] width 114 height 420
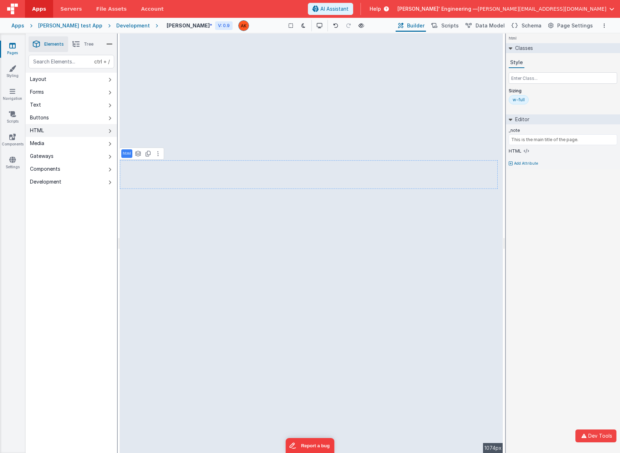
click at [111, 130] on icon at bounding box center [109, 131] width 3 height 6
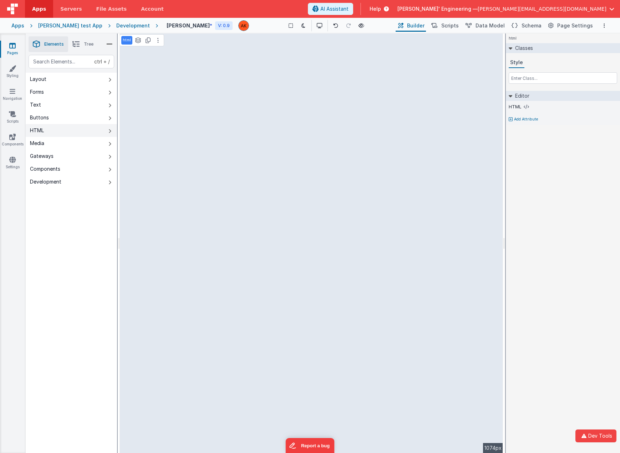
click at [108, 131] on button "HTML" at bounding box center [71, 130] width 91 height 13
click at [111, 130] on icon at bounding box center [109, 131] width 3 height 6
click at [109, 108] on icon at bounding box center [109, 106] width 3 height 6
click at [108, 106] on button "Text" at bounding box center [71, 104] width 91 height 13
click at [112, 104] on button "Text" at bounding box center [71, 104] width 91 height 13
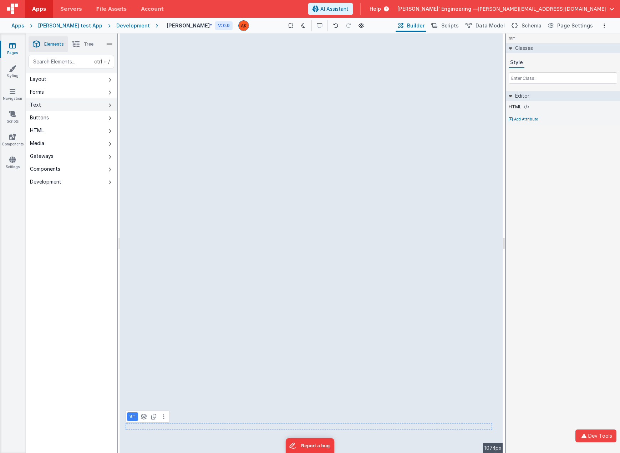
click at [109, 104] on icon at bounding box center [109, 106] width 3 height 6
click at [110, 104] on icon at bounding box center [109, 106] width 3 height 6
click at [540, 344] on div "html Classes Style Editor HTML Add Attribute DEV: Focus DEV: builderToggleCondi…" at bounding box center [563, 244] width 114 height 420
click at [109, 103] on icon at bounding box center [109, 106] width 3 height 6
click at [104, 105] on button "Text" at bounding box center [71, 104] width 91 height 13
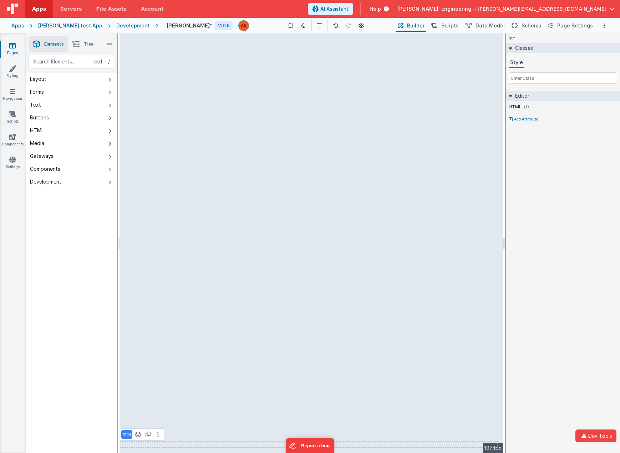
click at [546, 310] on div "html Classes Style Editor HTML Add Attribute DEV: Focus DEV: builderToggleCondi…" at bounding box center [563, 244] width 114 height 420
click at [107, 132] on button "HTML" at bounding box center [71, 130] width 91 height 13
click at [576, 228] on div "html Classes Style Editor HTML Add Attribute DEV: Focus DEV: builderToggleCondi…" at bounding box center [563, 244] width 114 height 420
drag, startPoint x: 81, startPoint y: 225, endPoint x: 85, endPoint y: 216, distance: 10.7
click at [81, 226] on div "ctrl + / Layout Forms Text Buttons HTML Media Gateways Components Development P…" at bounding box center [71, 271] width 91 height 432
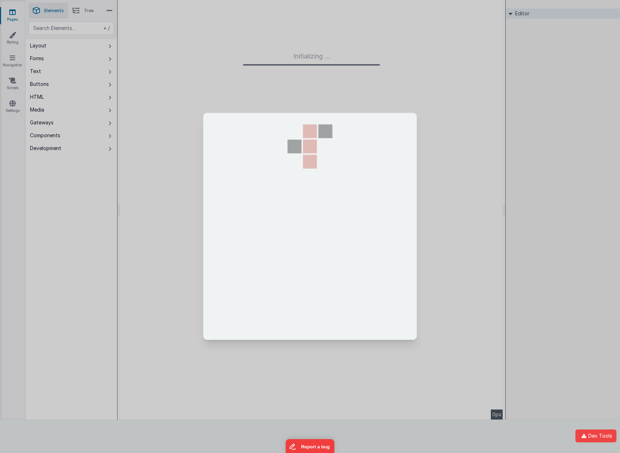
click at [313, 213] on div at bounding box center [309, 226] width 71 height 227
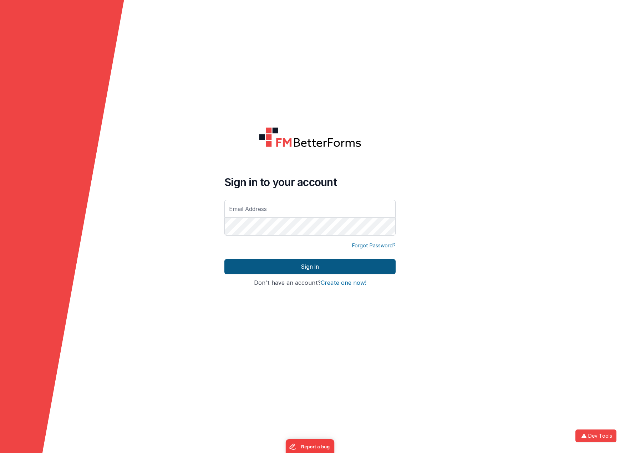
type input "[PERSON_NAME][EMAIL_ADDRESS][DOMAIN_NAME]"
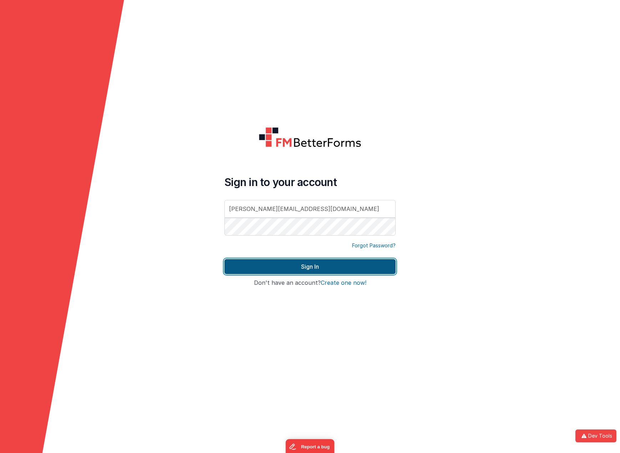
click at [305, 265] on button "Sign In" at bounding box center [309, 266] width 171 height 15
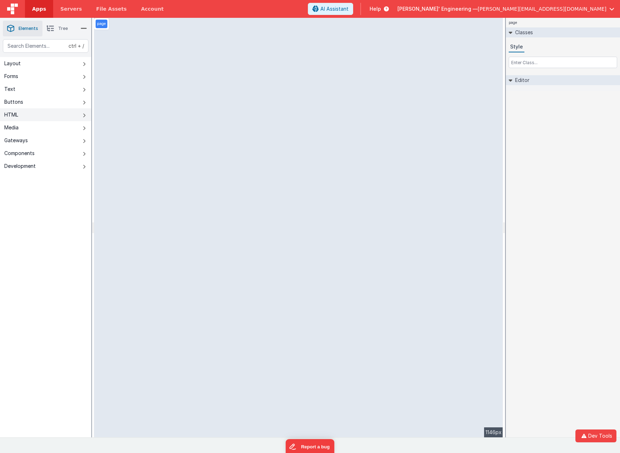
click at [83, 113] on icon at bounding box center [84, 116] width 3 height 6
click at [84, 117] on icon at bounding box center [84, 116] width 3 height 6
click at [544, 131] on div "page Classes Style Editor DEV: Focus DEV: builderToggleConditionalCSS DEV: Remo…" at bounding box center [563, 228] width 114 height 420
click at [84, 114] on icon at bounding box center [84, 116] width 3 height 6
click at [548, 234] on div "panel Classes Style Editor Slots Add Attribute DEV: Focus DEV: builderToggleCon…" at bounding box center [563, 228] width 114 height 420
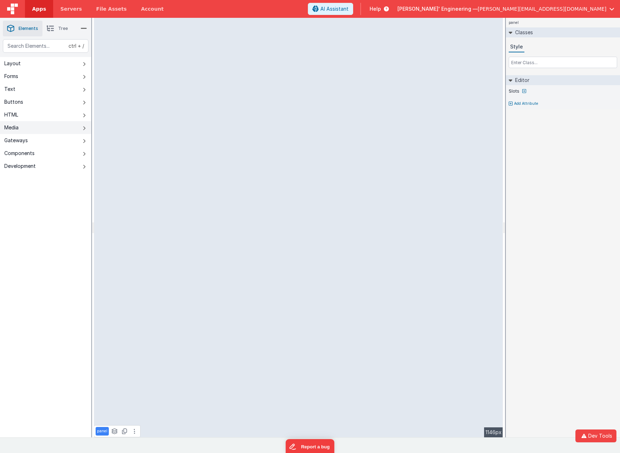
click at [85, 128] on icon at bounding box center [84, 129] width 3 height 6
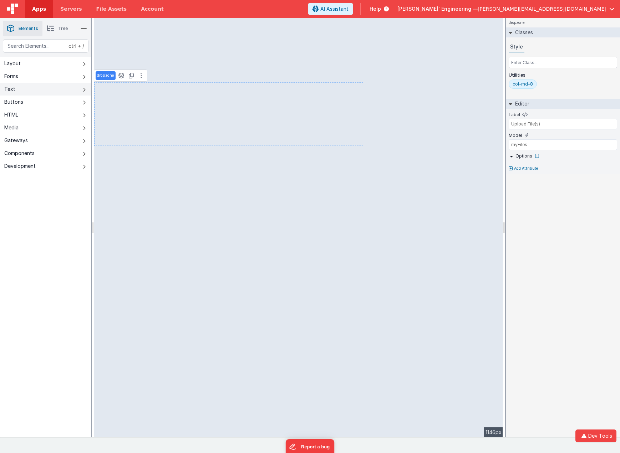
click at [81, 89] on button "Text" at bounding box center [45, 89] width 91 height 13
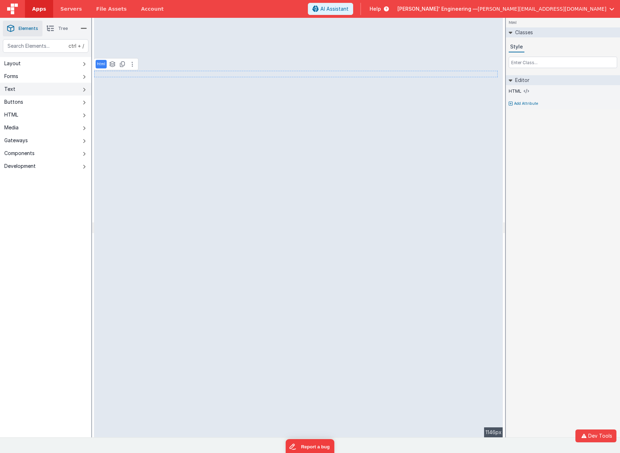
click at [86, 89] on button "Text" at bounding box center [45, 89] width 91 height 13
click at [85, 88] on icon at bounding box center [84, 90] width 3 height 6
click at [82, 86] on button "Text" at bounding box center [45, 89] width 91 height 13
click at [83, 90] on icon at bounding box center [84, 90] width 3 height 6
click at [83, 88] on icon at bounding box center [84, 90] width 3 height 6
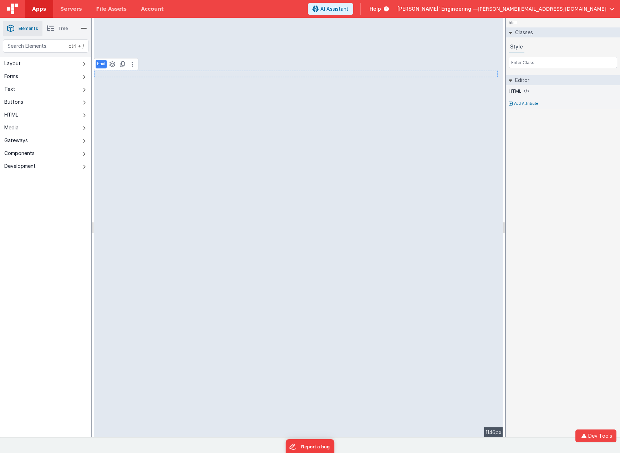
click at [561, 156] on div "html Classes Style Editor HTML Add Attribute DEV: Focus DEV: builderToggleCondi…" at bounding box center [563, 228] width 114 height 420
click at [83, 114] on icon at bounding box center [84, 116] width 3 height 6
click at [84, 116] on icon at bounding box center [84, 116] width 3 height 6
click at [79, 115] on button "HTML" at bounding box center [45, 114] width 91 height 13
click at [522, 140] on div "html Classes Style Editor HTML Add Attribute DEV: Focus DEV: builderToggleCondi…" at bounding box center [563, 228] width 114 height 420
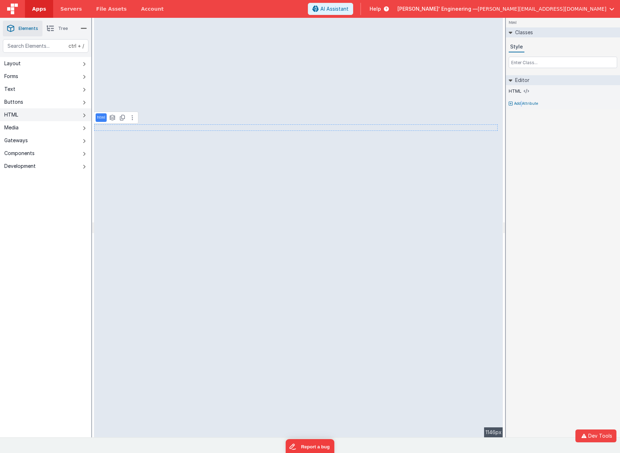
click at [85, 115] on icon at bounding box center [84, 116] width 3 height 6
click at [548, 132] on div "html Classes Style Editor HTML Add Attribute DEV: Focus DEV: builderToggleCondi…" at bounding box center [563, 228] width 114 height 420
click at [551, 160] on div "html Classes Style Editor HTML Add Attribute DEV: Focus DEV: builderToggleCondi…" at bounding box center [563, 228] width 114 height 420
click at [85, 114] on icon at bounding box center [84, 116] width 3 height 6
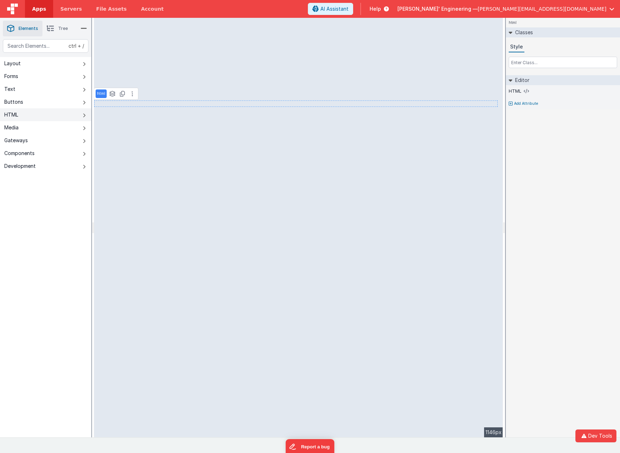
click at [81, 115] on button "HTML" at bounding box center [45, 114] width 91 height 13
click at [85, 156] on icon at bounding box center [84, 154] width 3 height 6
click at [84, 154] on icon at bounding box center [84, 154] width 3 height 6
click at [83, 154] on icon at bounding box center [84, 154] width 3 height 6
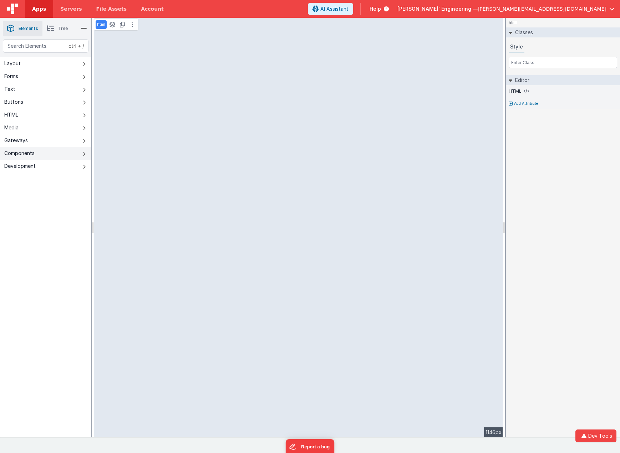
click at [82, 155] on button "Components" at bounding box center [45, 153] width 91 height 13
click at [84, 154] on icon at bounding box center [84, 154] width 3 height 6
